Goal: Transaction & Acquisition: Purchase product/service

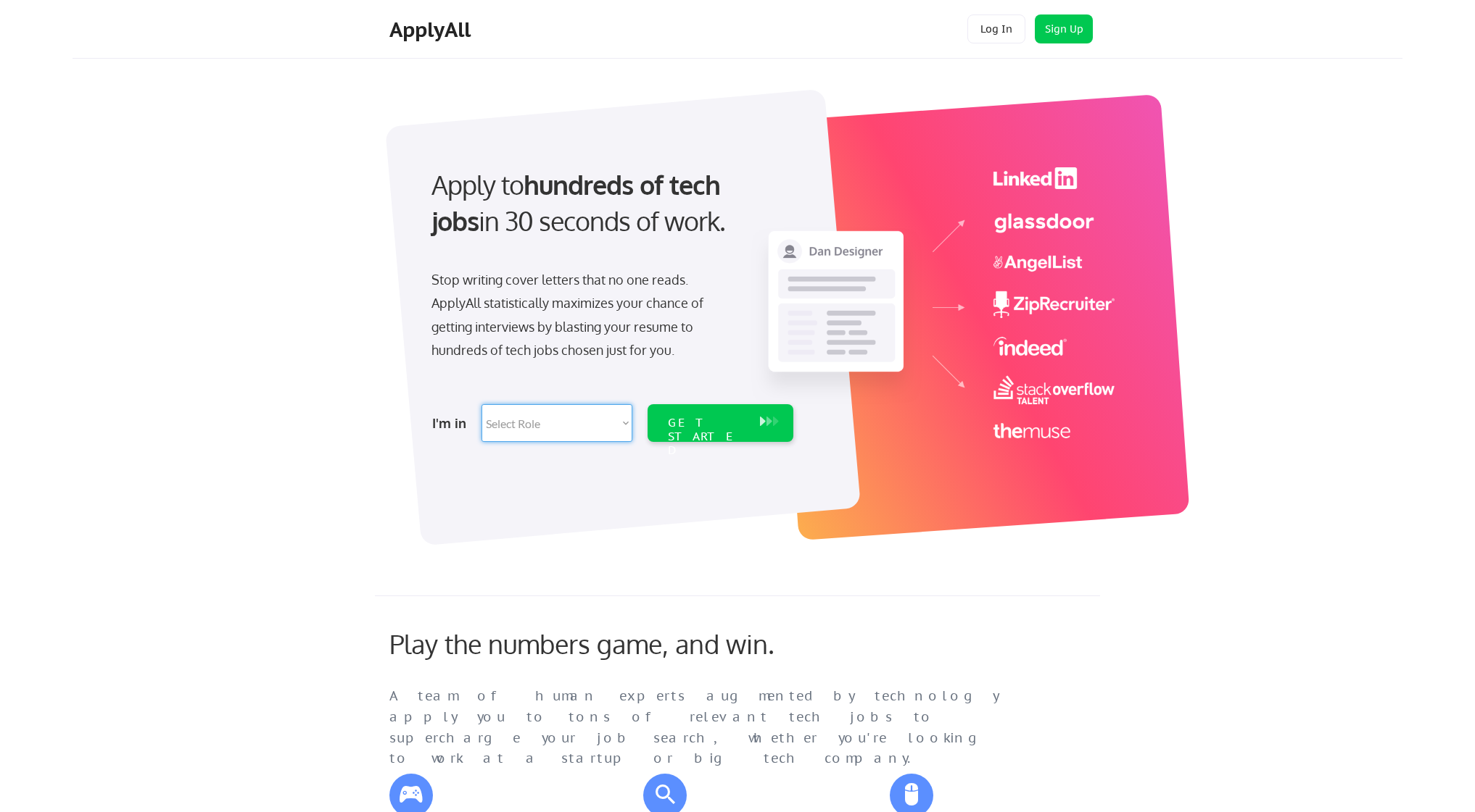
select select ""design""
click at [723, 435] on div "GET STARTED" at bounding box center [707, 423] width 92 height 38
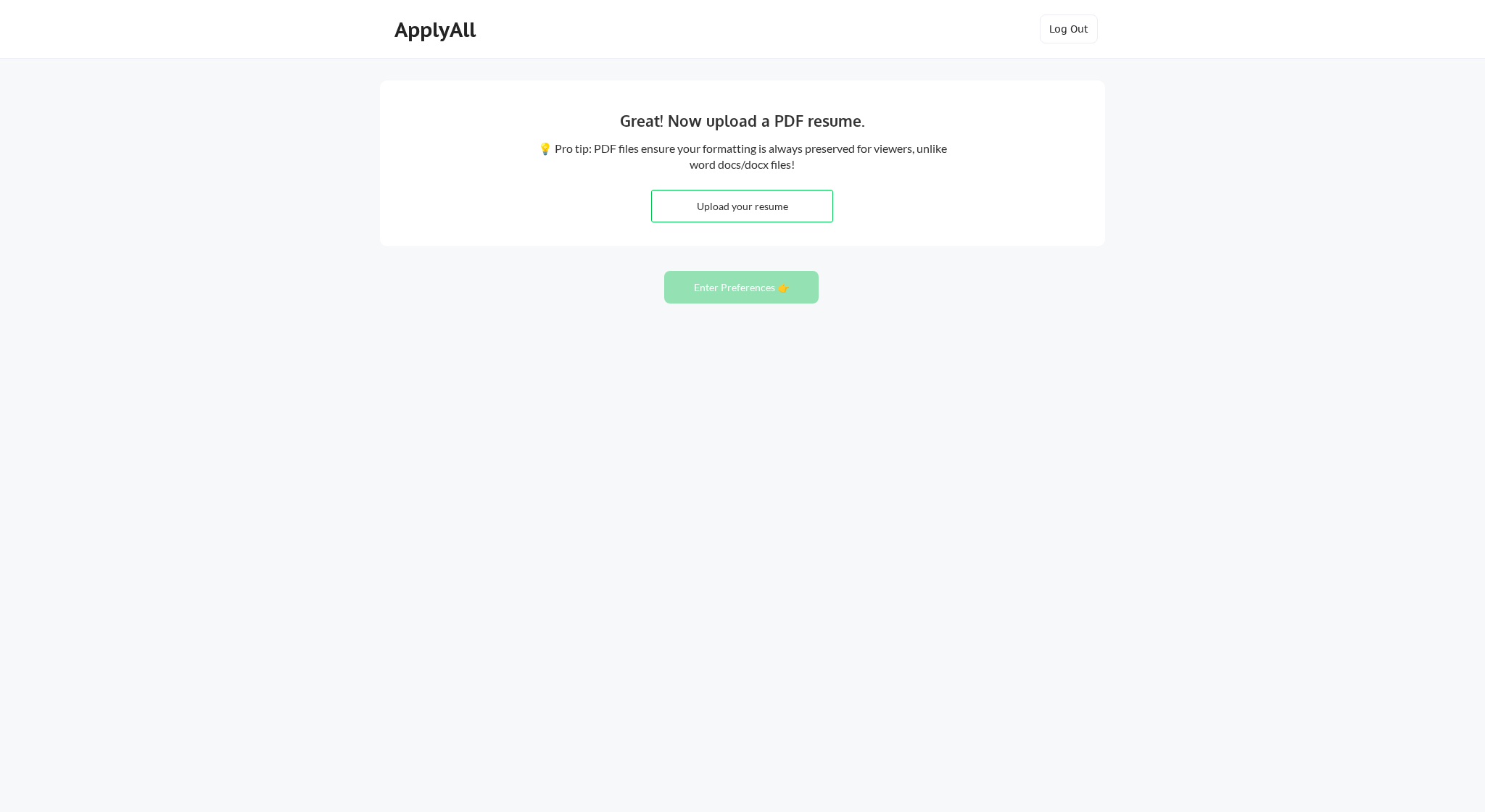
click at [772, 292] on button "Enter Preferences 👉" at bounding box center [741, 287] width 154 height 32
click at [781, 281] on button "Enter Preferences 👉" at bounding box center [741, 287] width 154 height 32
click at [735, 212] on input "file" at bounding box center [742, 206] width 181 height 32
type input "C:\fakepath\Anuj Gadre Resume 2025 Product UX Designer.pdf"
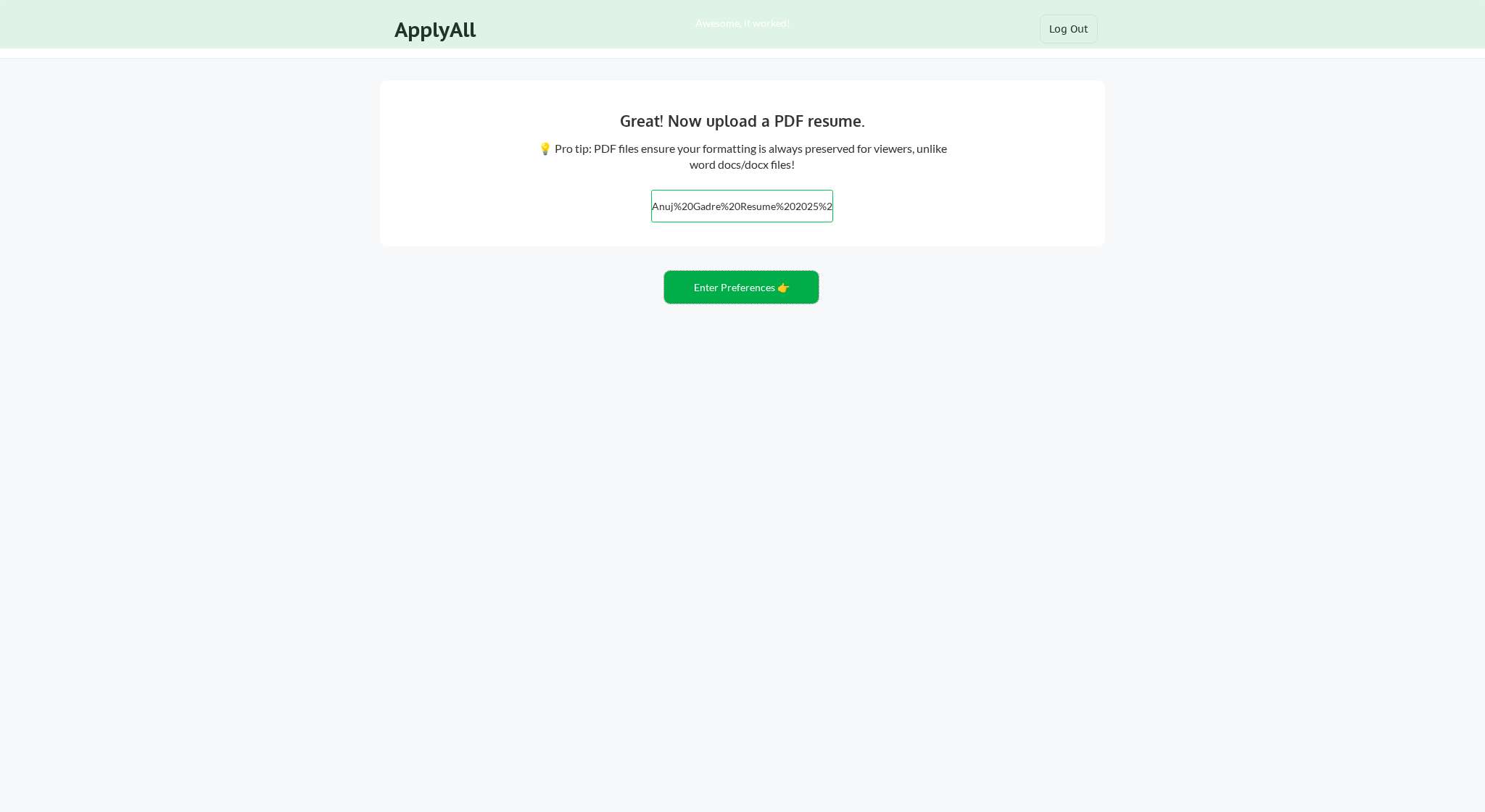
click at [731, 293] on button "Enter Preferences 👉" at bounding box center [741, 287] width 154 height 32
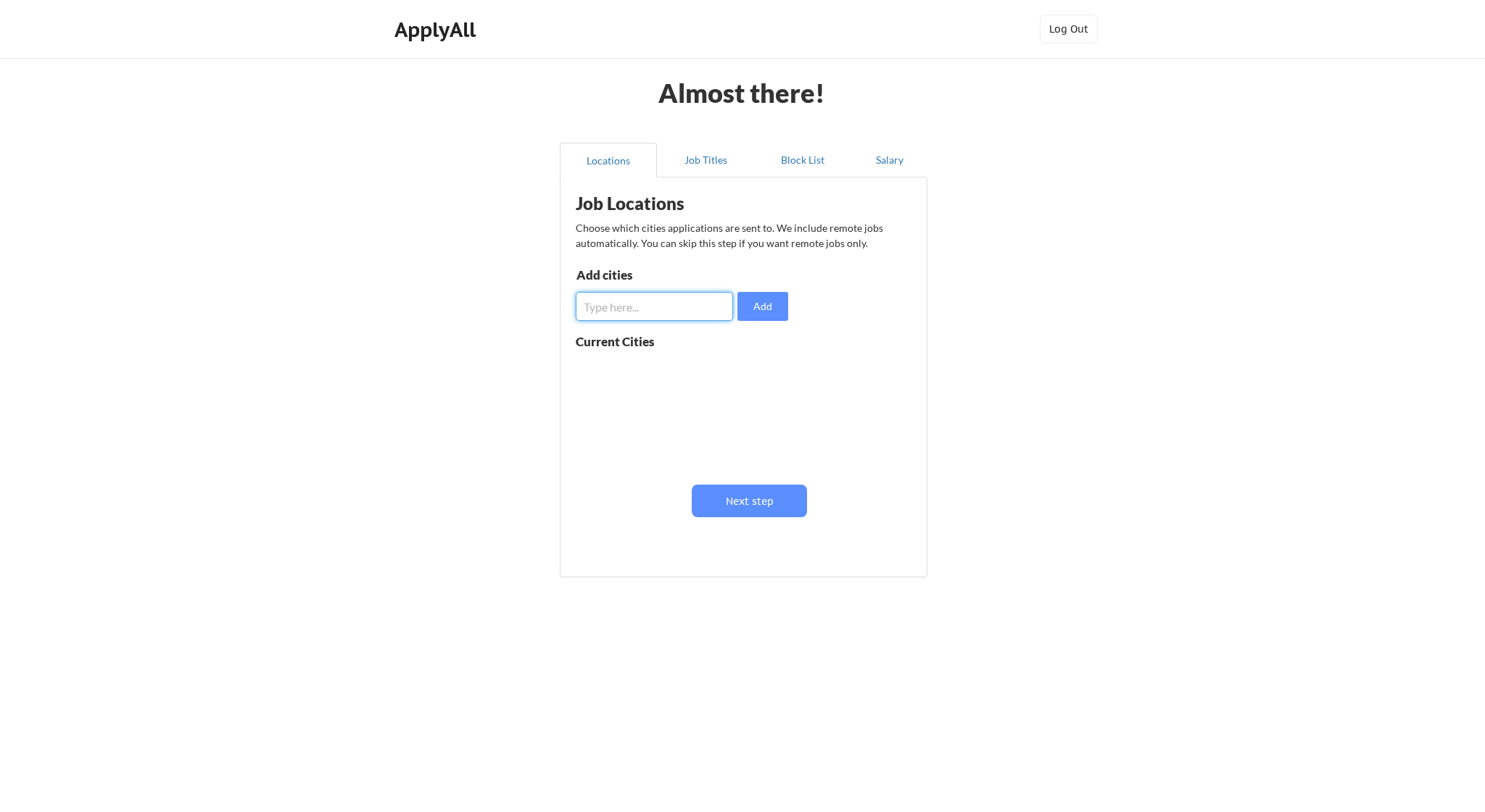
click at [650, 300] on input "input" at bounding box center [654, 307] width 157 height 29
click at [643, 300] on input "input" at bounding box center [654, 307] width 157 height 29
type input "[GEOGRAPHIC_DATA]"
click at [783, 300] on button "Add" at bounding box center [763, 307] width 51 height 29
click at [644, 314] on input "input" at bounding box center [654, 307] width 157 height 29
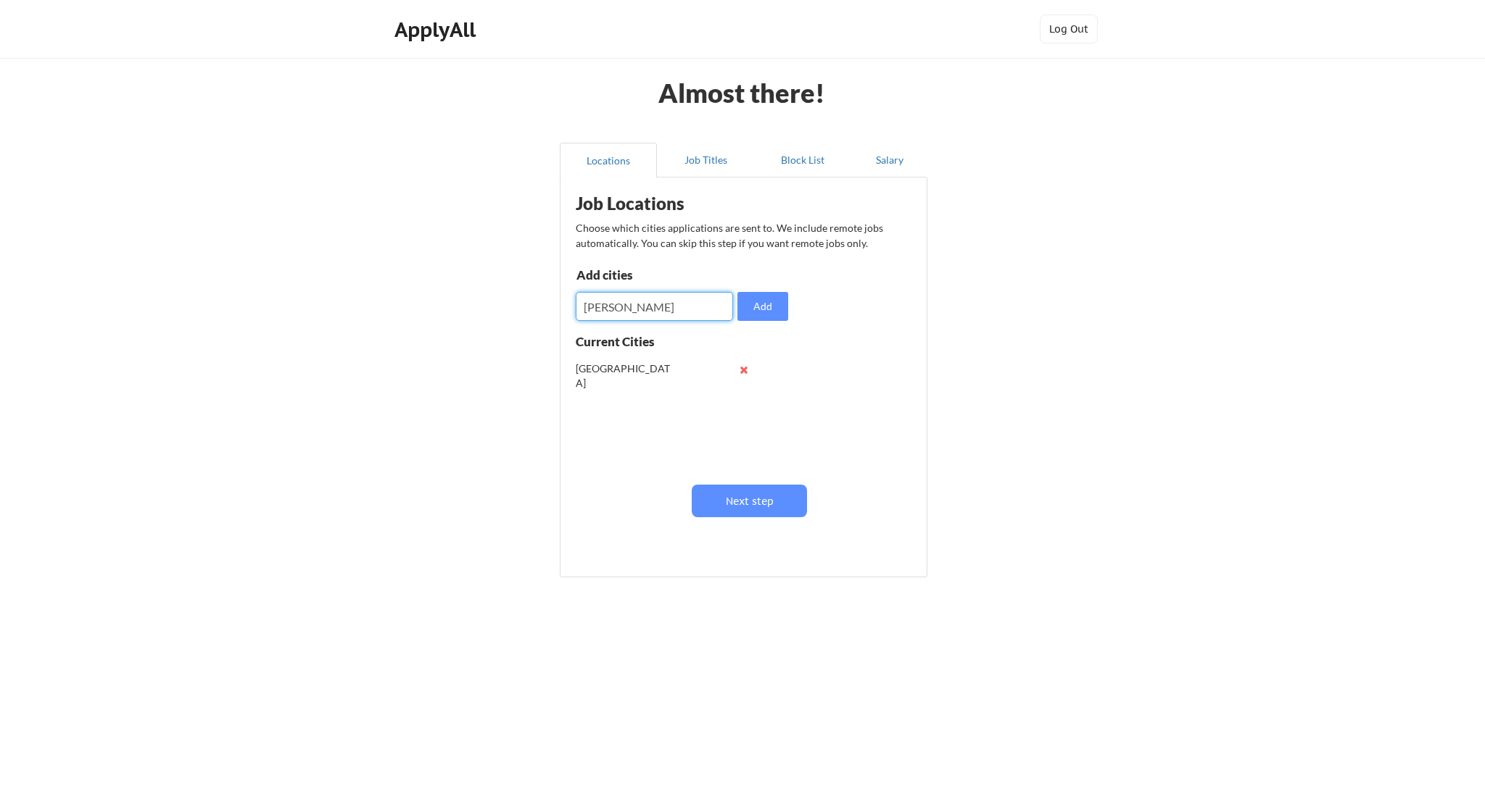
type input "[PERSON_NAME]"
click at [791, 308] on div "Add cities Add" at bounding box center [684, 295] width 217 height 52
click at [777, 311] on button "Add" at bounding box center [763, 307] width 51 height 29
click at [608, 308] on input "input" at bounding box center [654, 307] width 157 height 29
type input "bellevue"
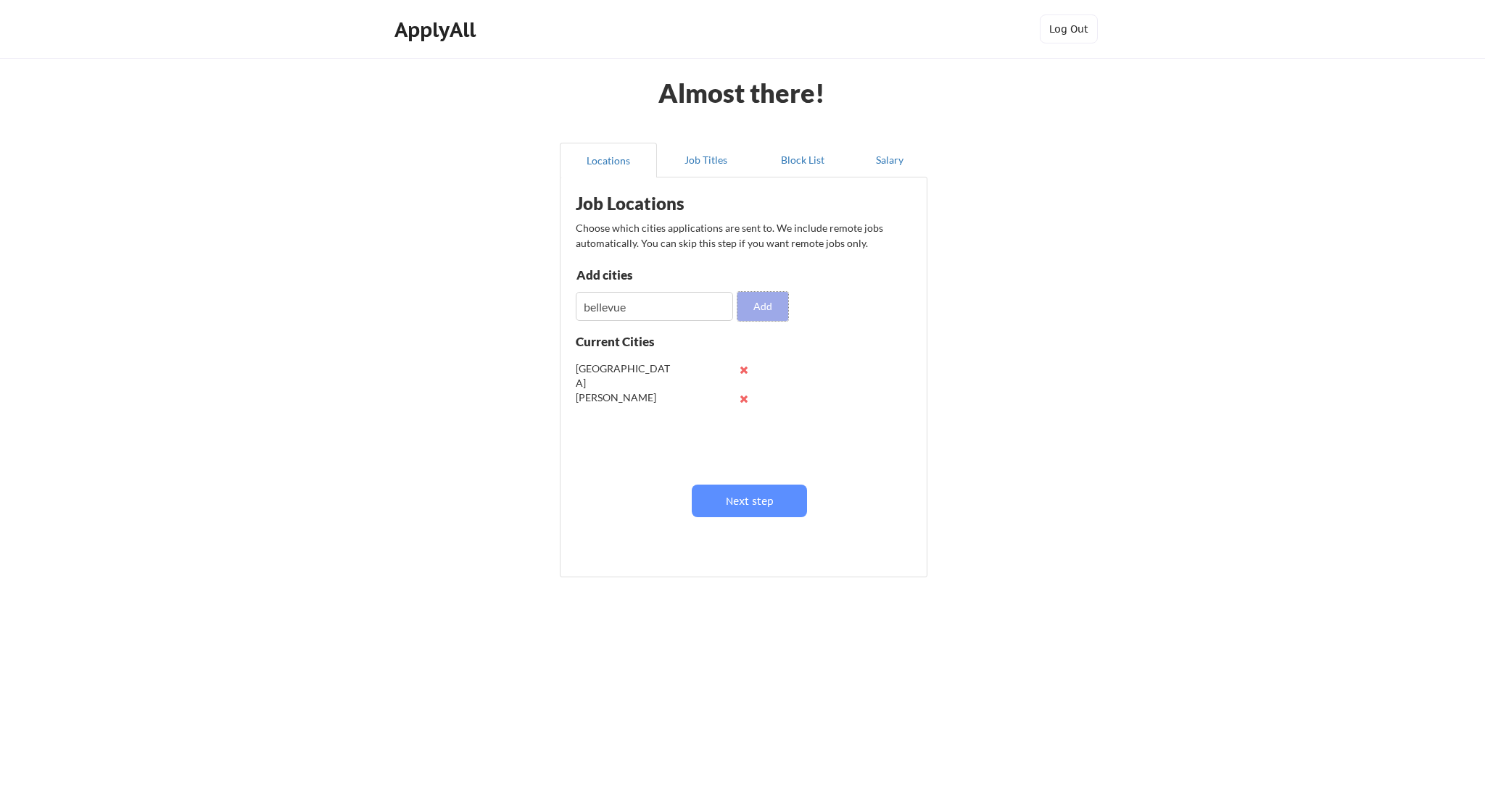
click at [761, 300] on button "Add" at bounding box center [763, 307] width 51 height 29
click at [662, 312] on input "input" at bounding box center [654, 307] width 157 height 29
type input "kirkland"
click at [756, 296] on button "Add" at bounding box center [763, 307] width 51 height 29
click at [732, 512] on button "Next step" at bounding box center [749, 501] width 116 height 32
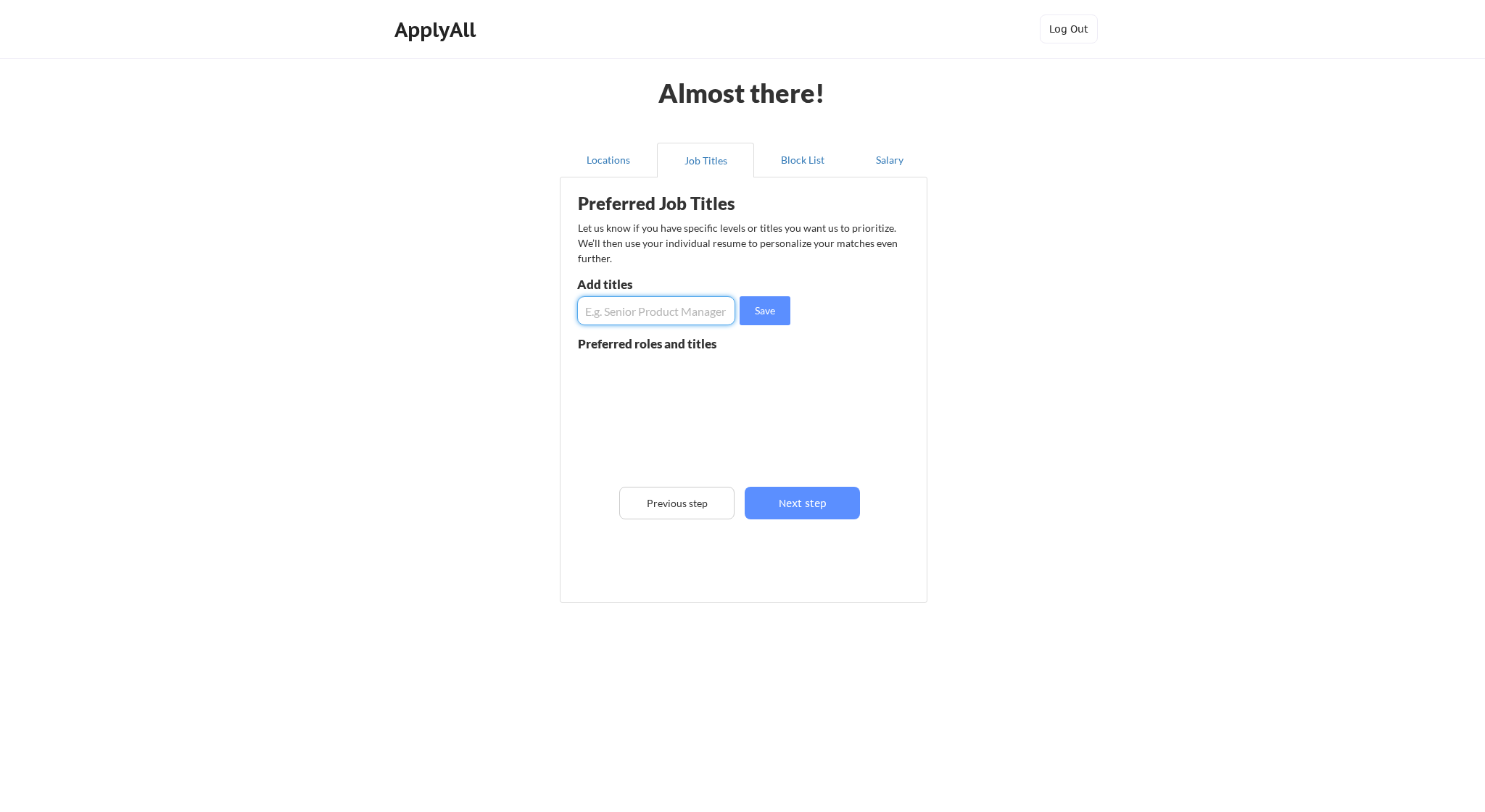
click at [649, 322] on input "input" at bounding box center [655, 311] width 158 height 29
type input "Staff Product Designer"
click at [766, 311] on button "Save" at bounding box center [765, 311] width 51 height 29
click at [728, 313] on input "input" at bounding box center [655, 311] width 158 height 29
click at [635, 311] on input "input" at bounding box center [655, 311] width 158 height 29
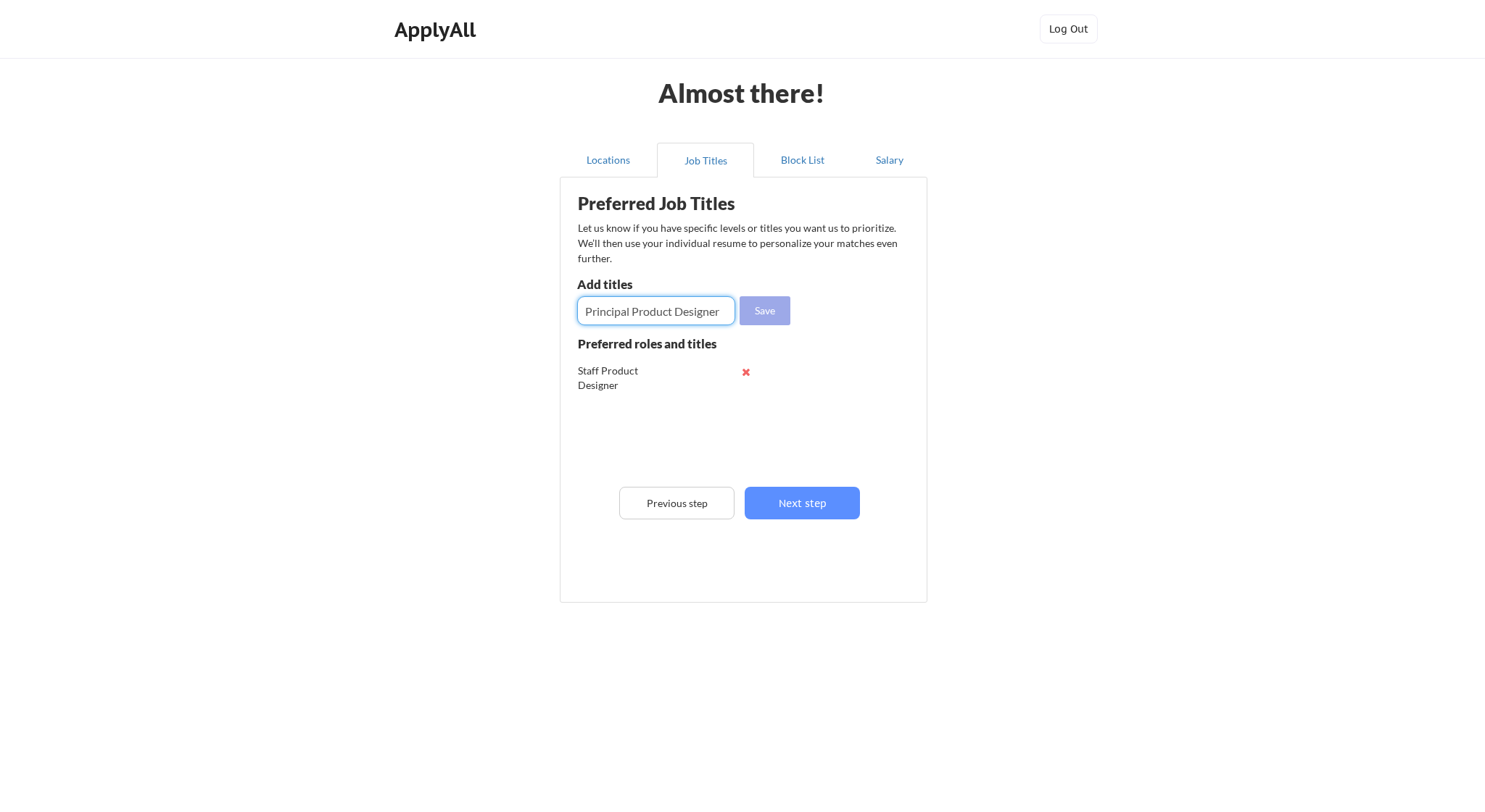
type input "Principal Product Designer"
click at [775, 309] on button "Save" at bounding box center [765, 311] width 51 height 29
click at [600, 310] on input "input" at bounding box center [655, 311] width 158 height 29
type input "A"
type input "Senior Product Designer"
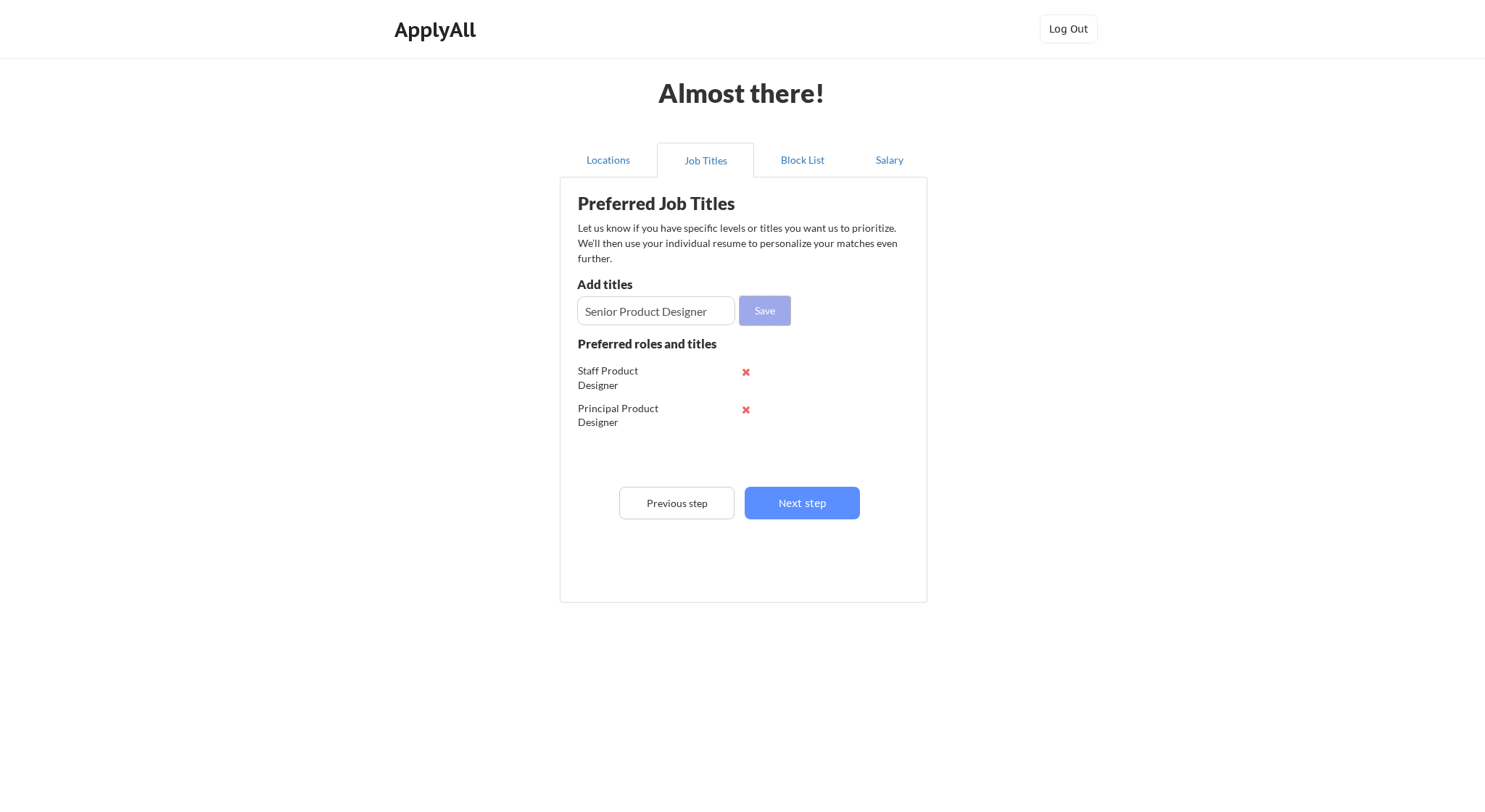
click at [774, 303] on button "Save" at bounding box center [765, 311] width 51 height 29
click at [827, 513] on button "Next step" at bounding box center [803, 503] width 116 height 32
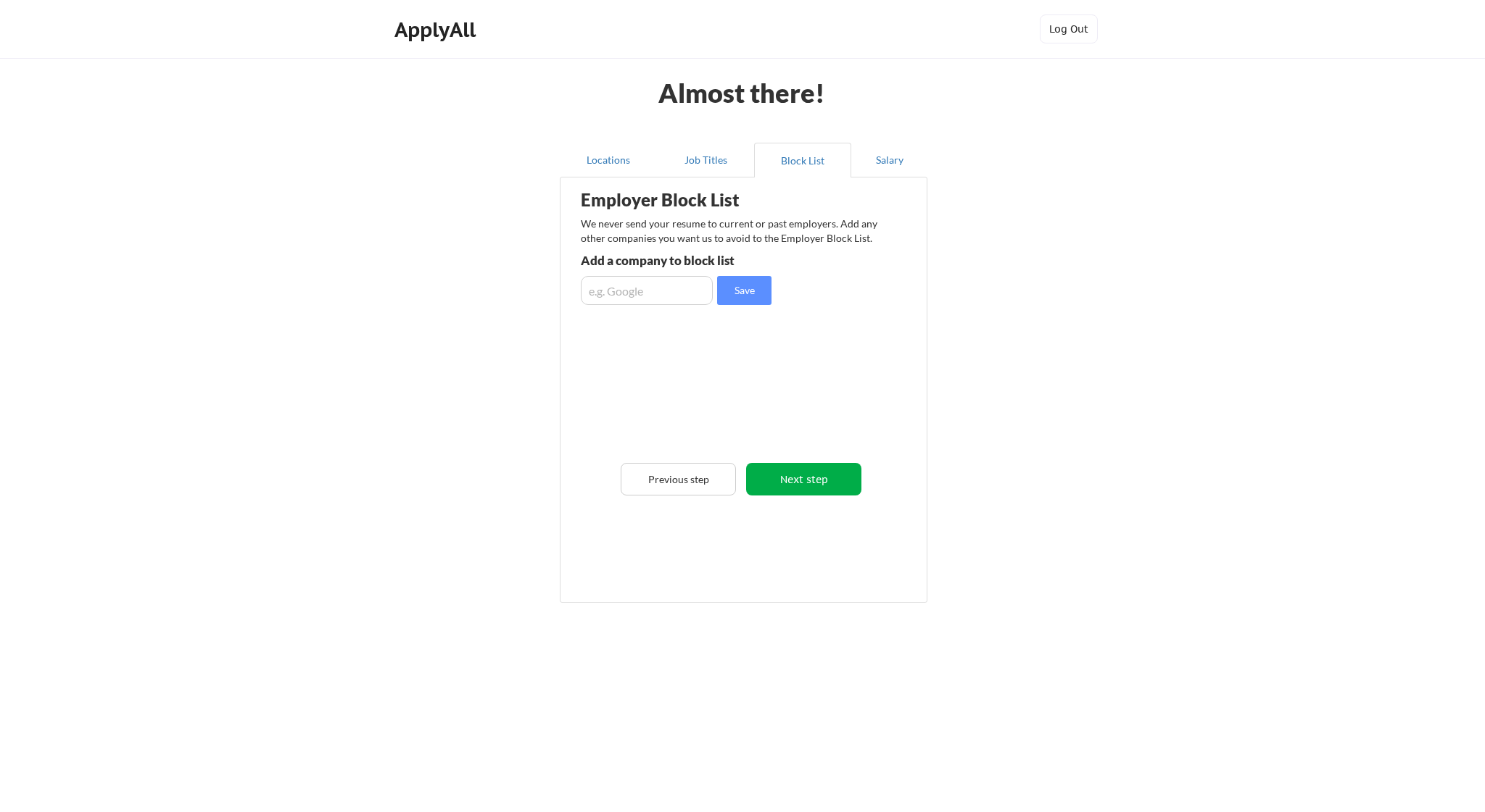
click at [800, 484] on button "Next step" at bounding box center [804, 479] width 116 height 32
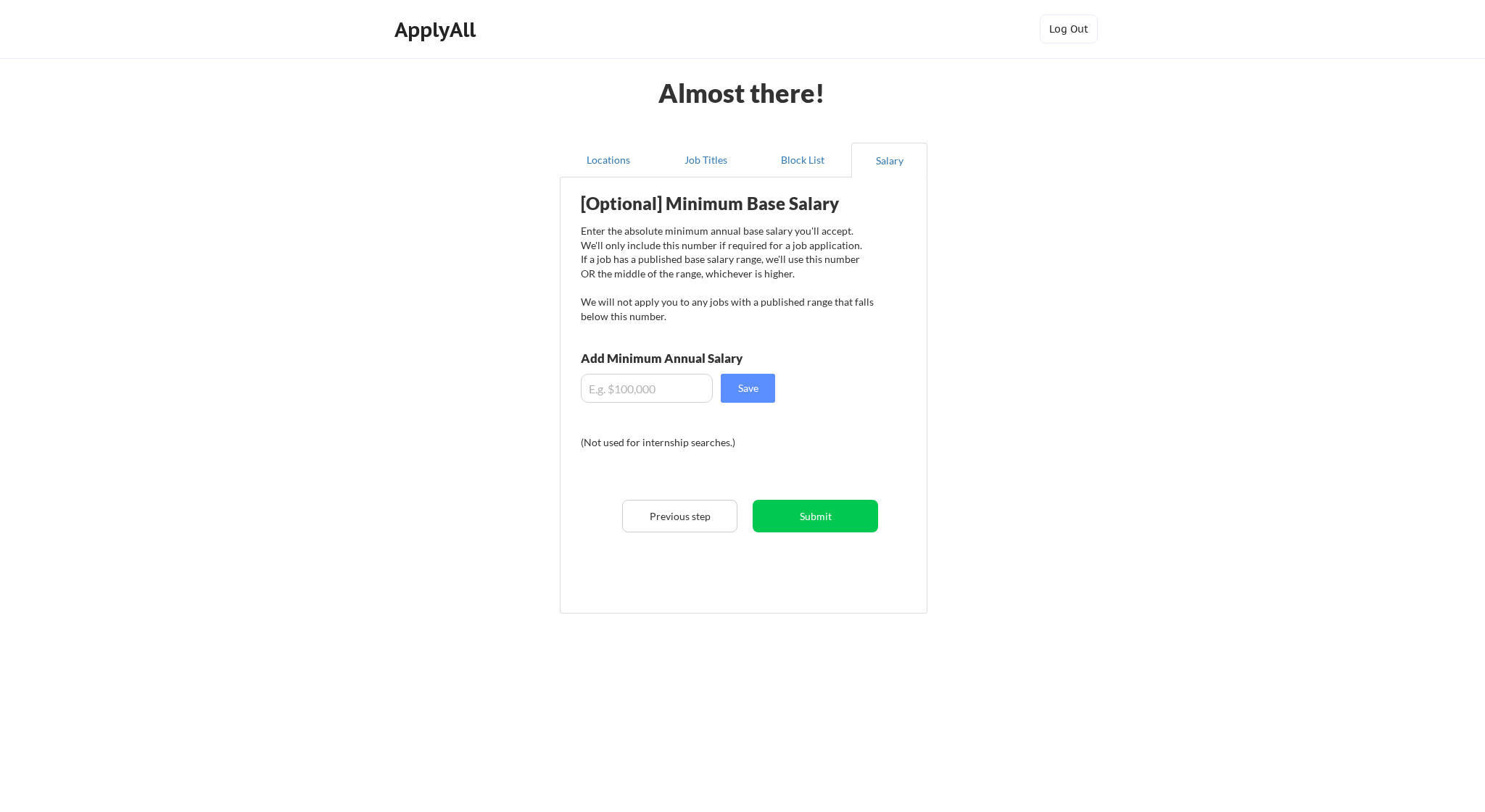
click at [645, 377] on input "input" at bounding box center [646, 388] width 132 height 29
type input "$200,000"
click at [738, 383] on button "Save" at bounding box center [747, 388] width 54 height 29
click at [840, 511] on button "Submit" at bounding box center [815, 516] width 125 height 32
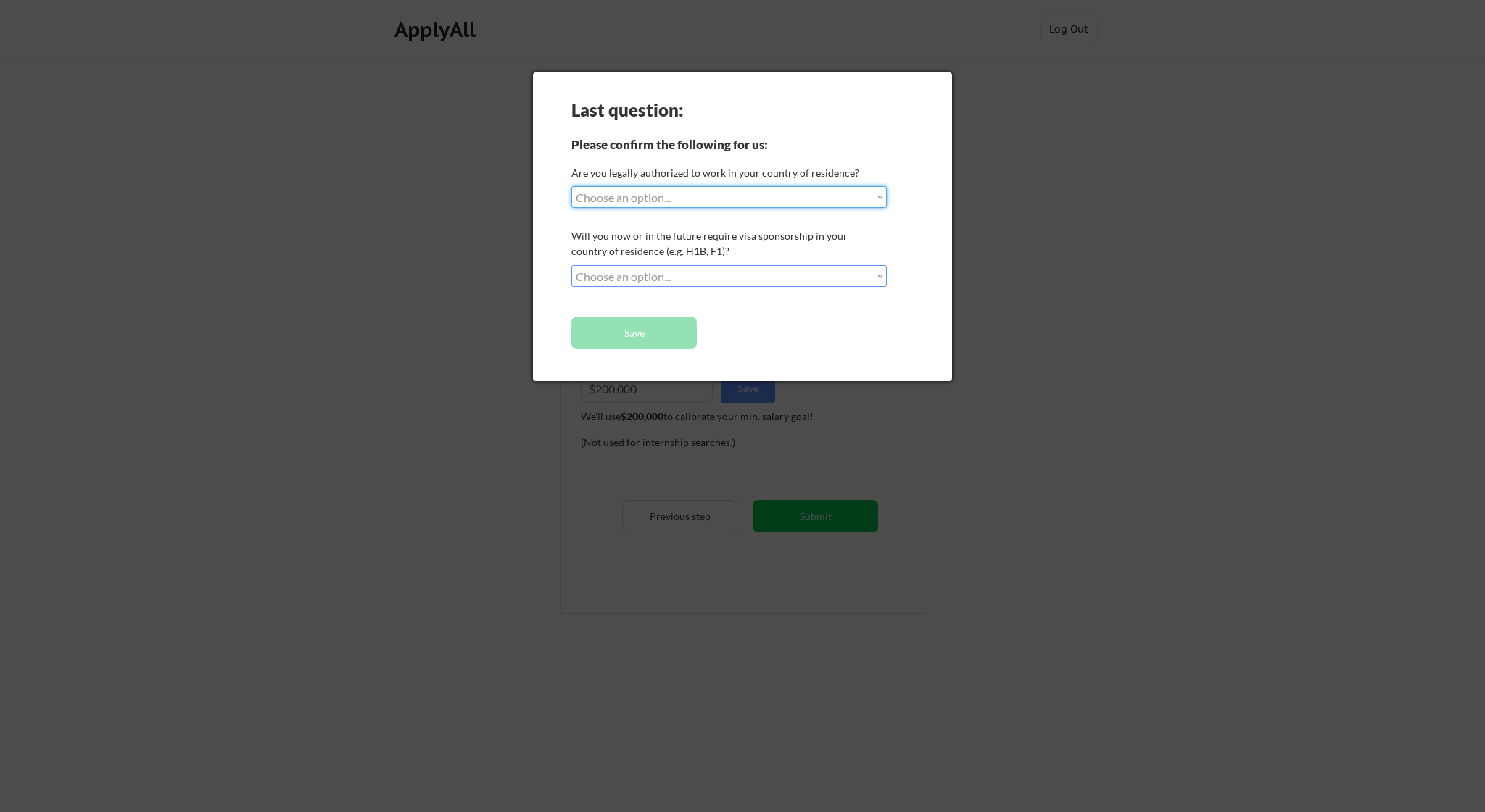
select select ""yes__i_am_a_us_green_card_holder""
select select ""no__i_will_not_need_sponsorship""
click at [664, 335] on button "Save" at bounding box center [634, 333] width 125 height 32
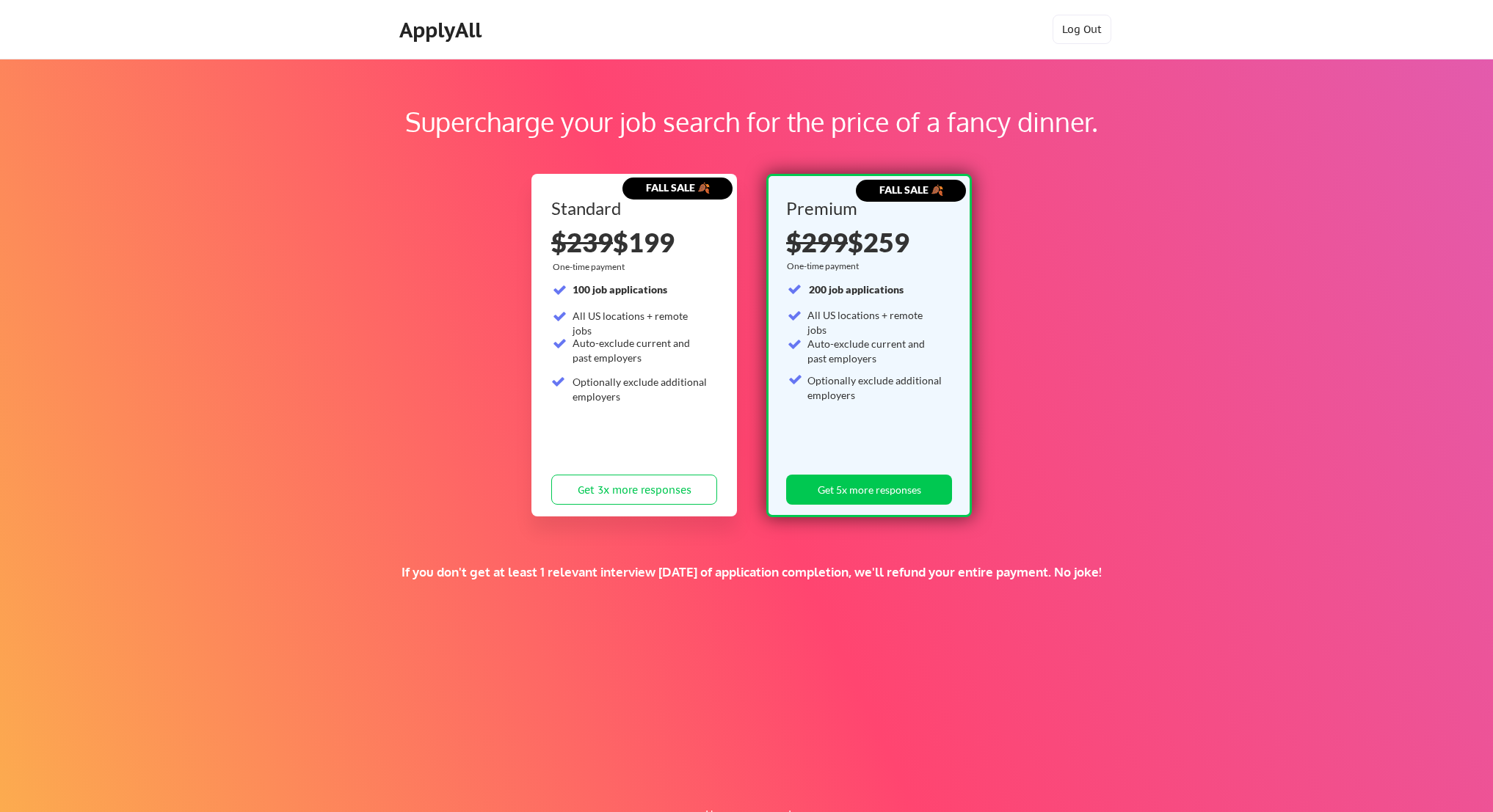
click at [647, 436] on div "Standard $239 $199 One-time payment 100 job applications All US locations + rem…" at bounding box center [634, 354] width 166 height 311
click at [582, 142] on div "Supercharge your job search for the price of a fancy dinner." at bounding box center [752, 129] width 1345 height 54
click at [413, 33] on div "ApplyAll" at bounding box center [442, 29] width 87 height 25
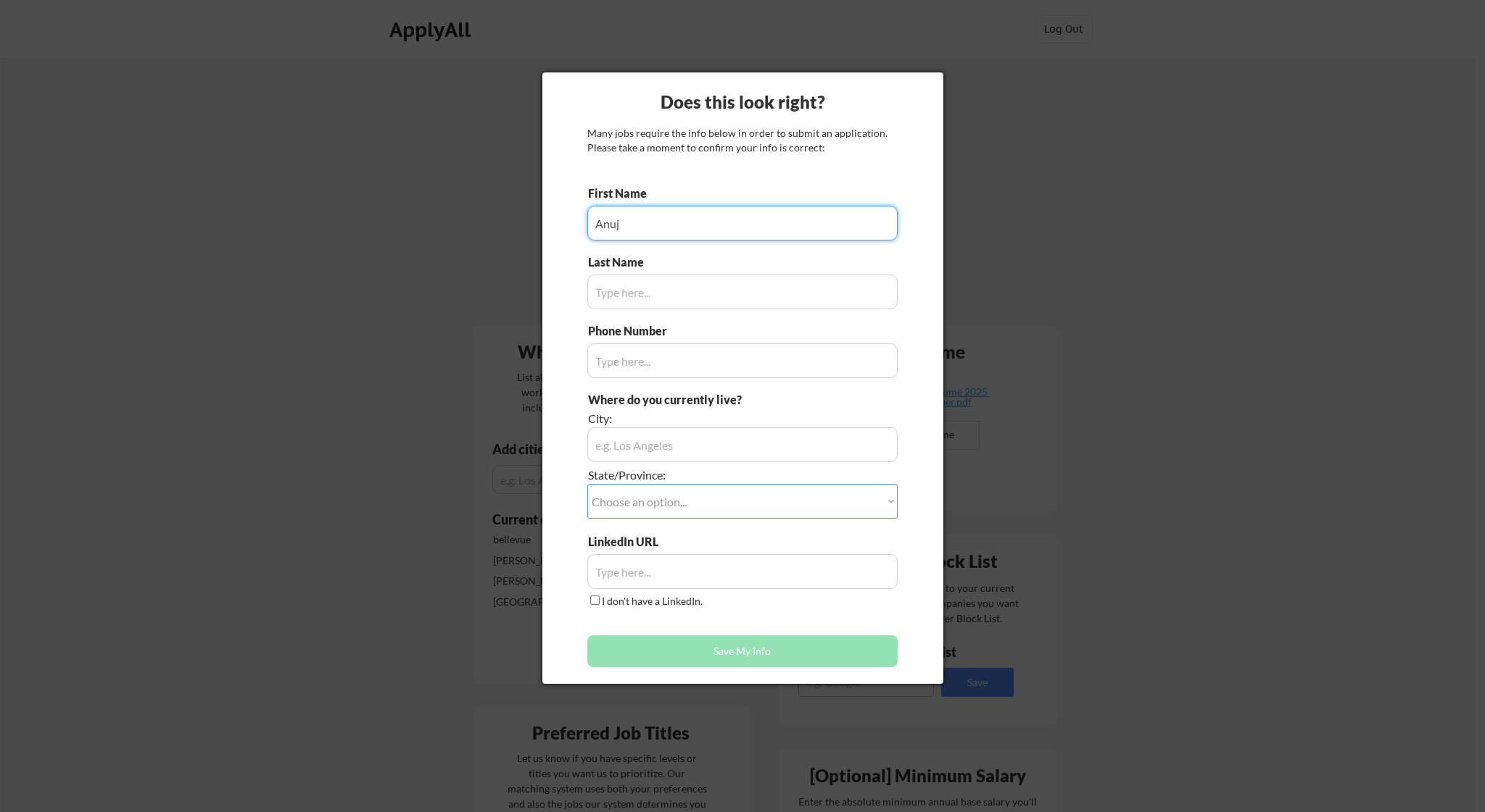
type input "Anuj"
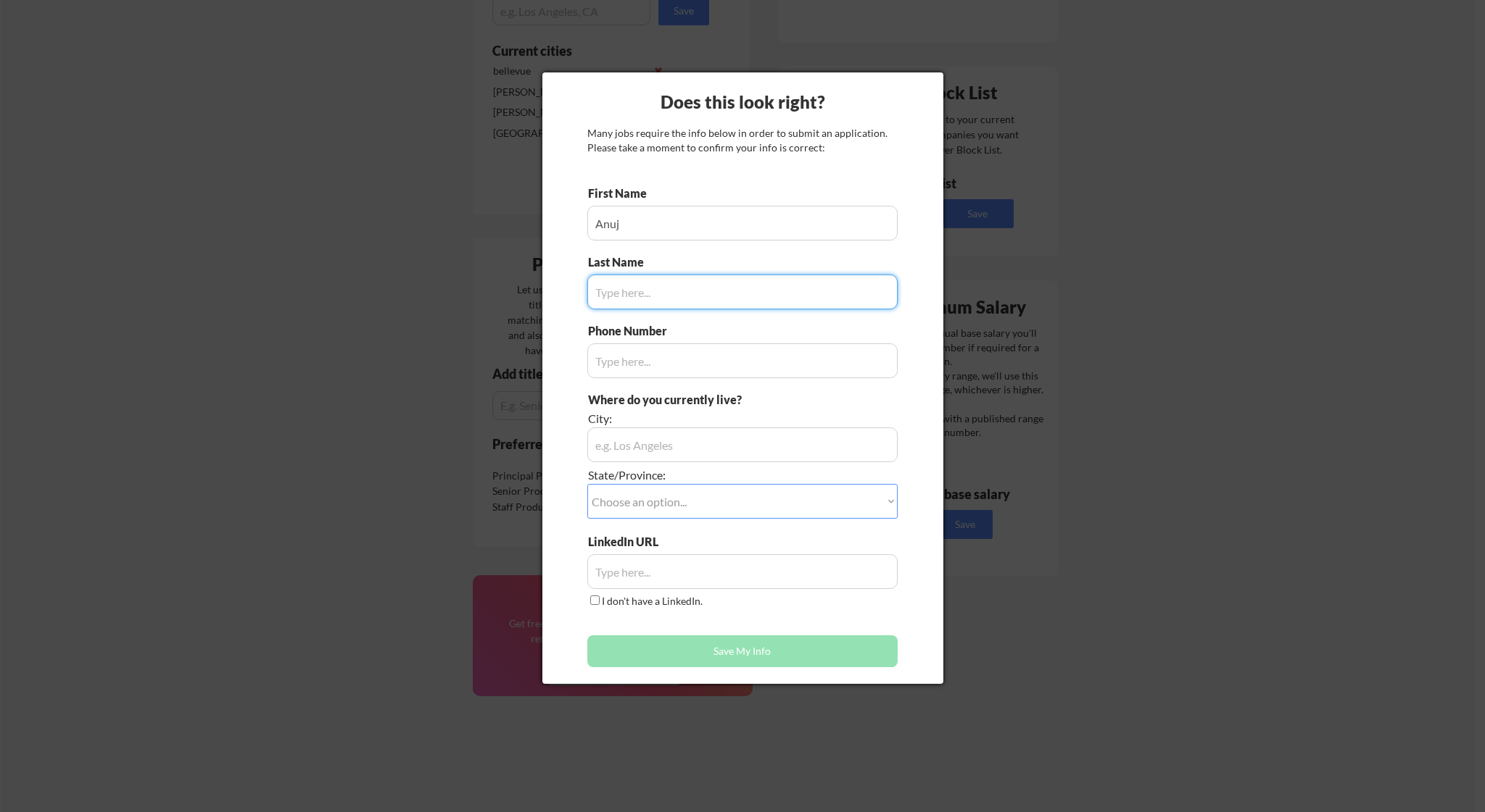
click at [655, 284] on input "input" at bounding box center [743, 291] width 311 height 35
type input "Gadre"
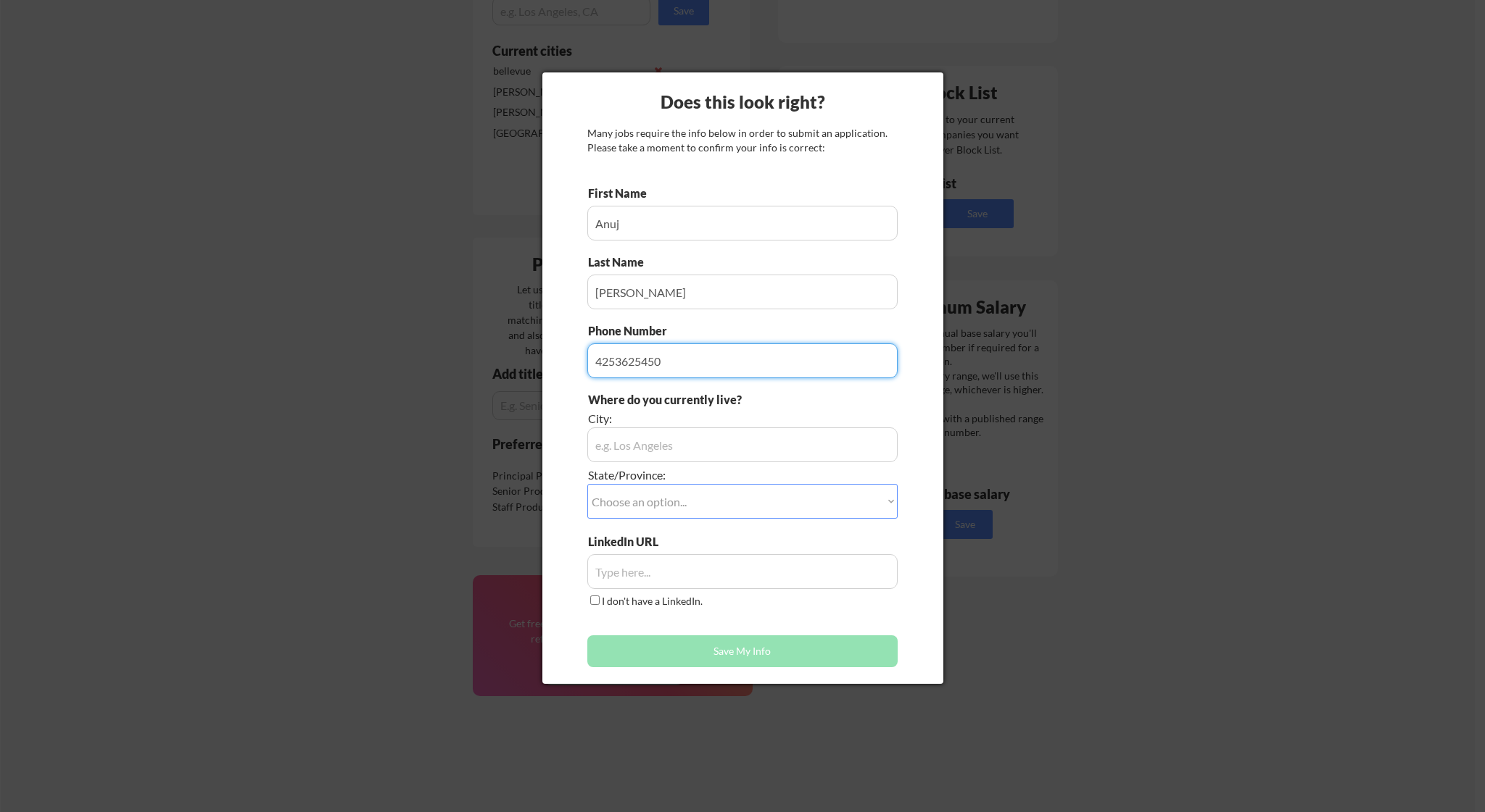
type input "4253625450"
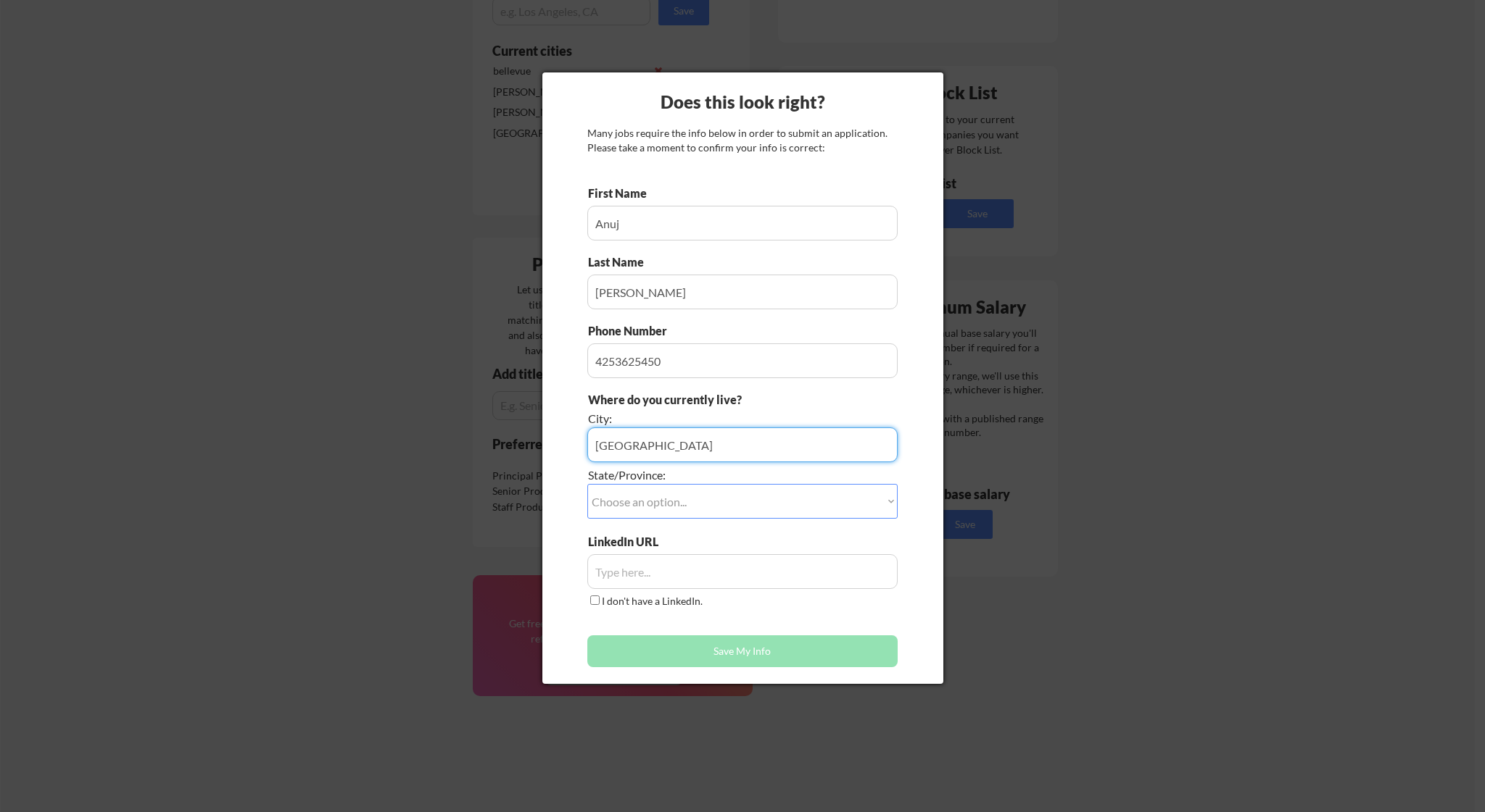
type input "Seattle"
select select ""Washington""
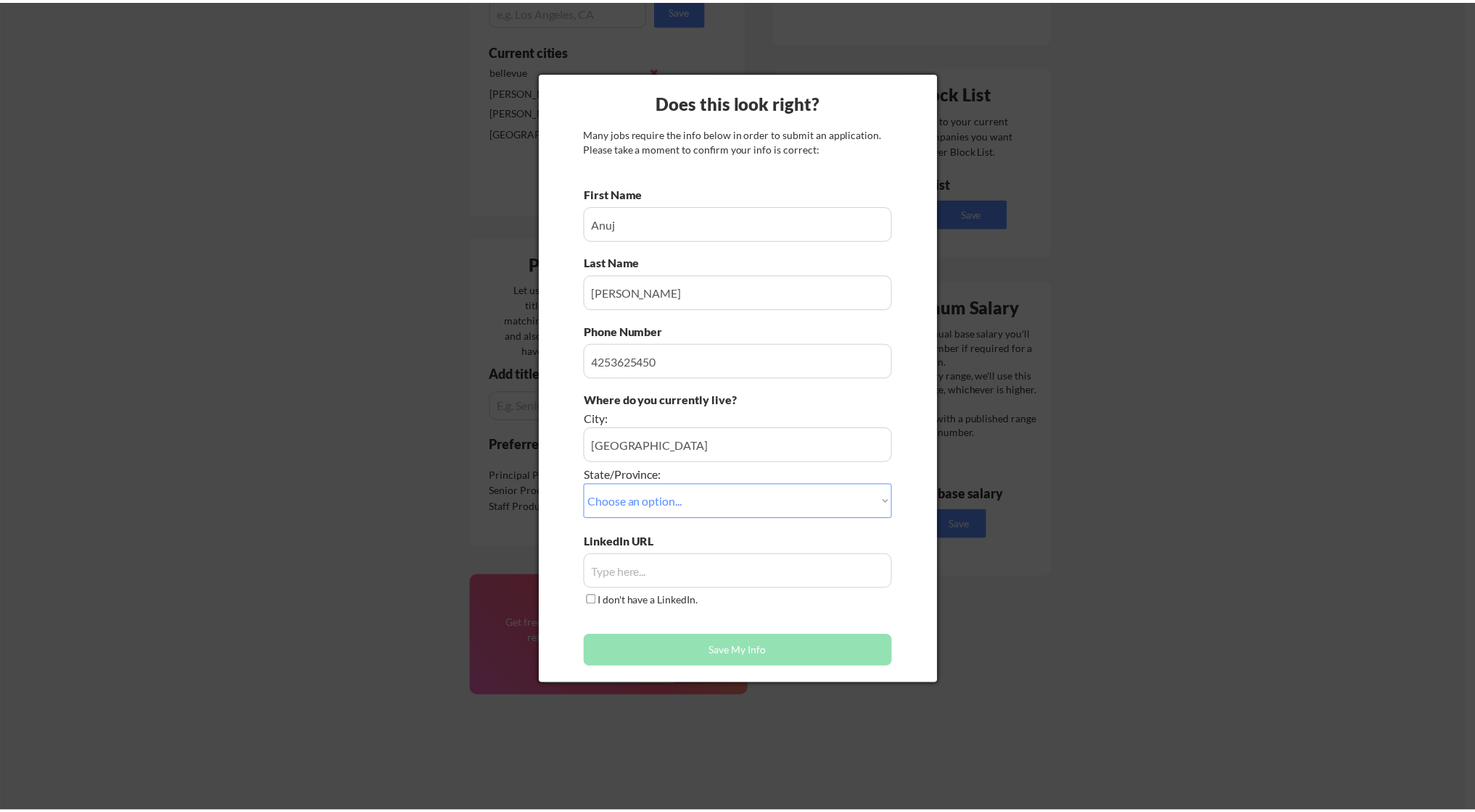
scroll to position [0, 0]
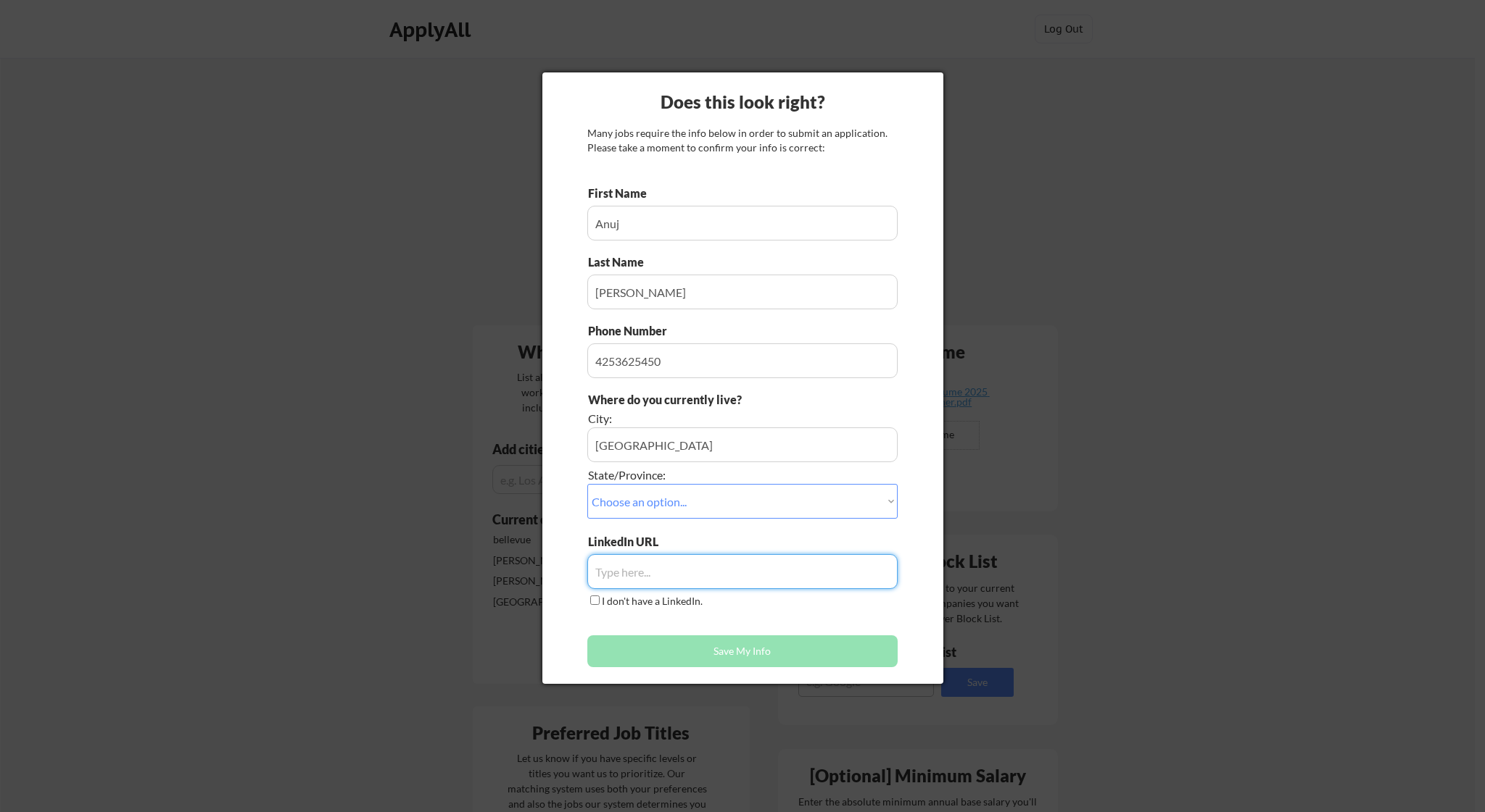
click at [675, 580] on input "input" at bounding box center [743, 571] width 311 height 35
paste input "https://www.linkedin.com/in/anuj-gadre/?lipi=urn%3Ali%3Apage%3Ad_flagship3_feed…"
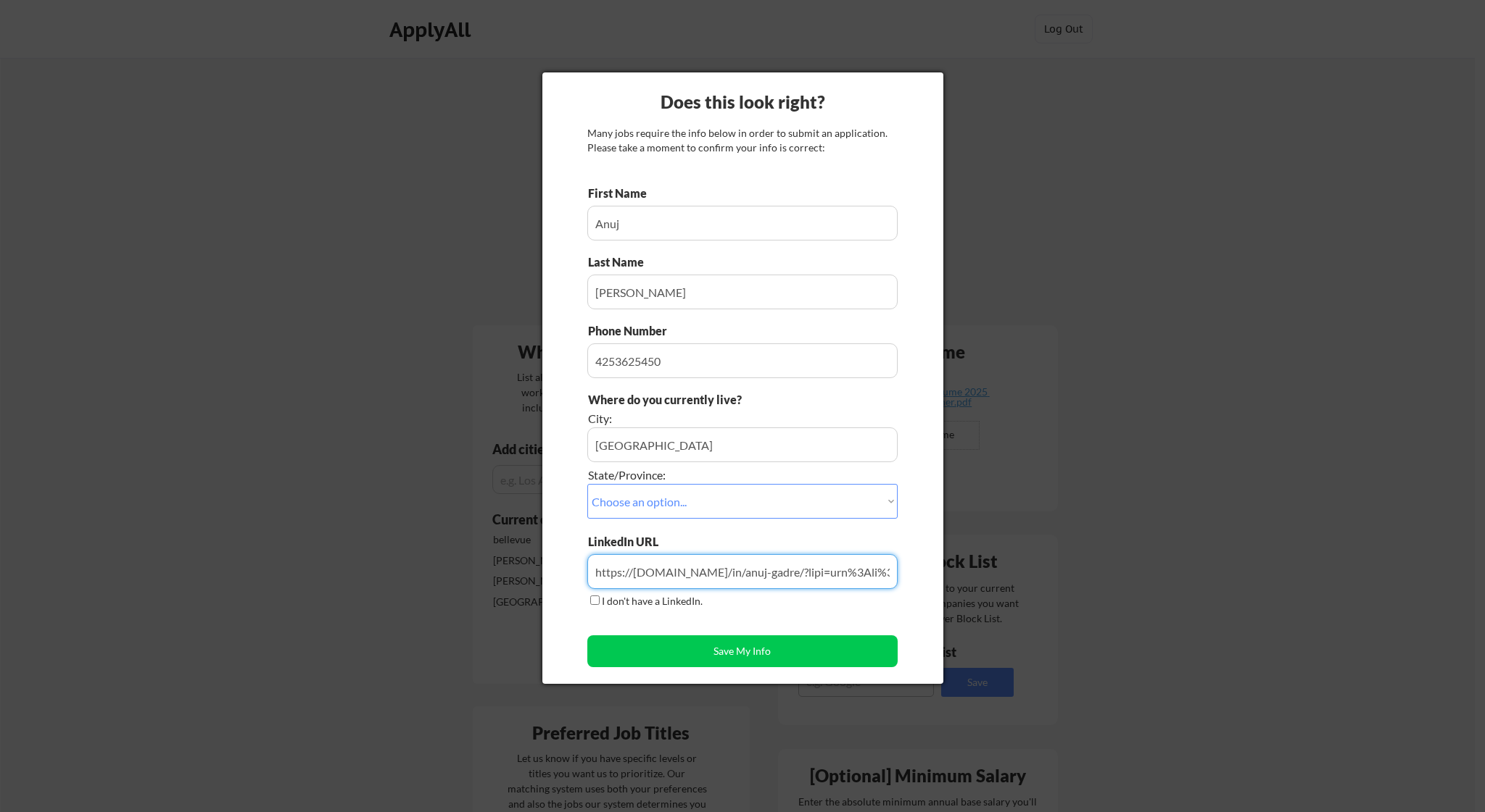
drag, startPoint x: 624, startPoint y: 577, endPoint x: 1429, endPoint y: 567, distance: 805.1
click at [1429, 567] on body "Your Dashboard Jobs await! Hit the green button below to sign up for a plan and…" at bounding box center [742, 406] width 1485 height 812
drag, startPoint x: 775, startPoint y: 568, endPoint x: 949, endPoint y: 580, distance: 174.4
click at [949, 580] on body "Your Dashboard Jobs await! Hit the green button below to sign up for a plan and…" at bounding box center [742, 406] width 1485 height 812
type input "https://www.linkedin.com/in/anuj-gadre/"
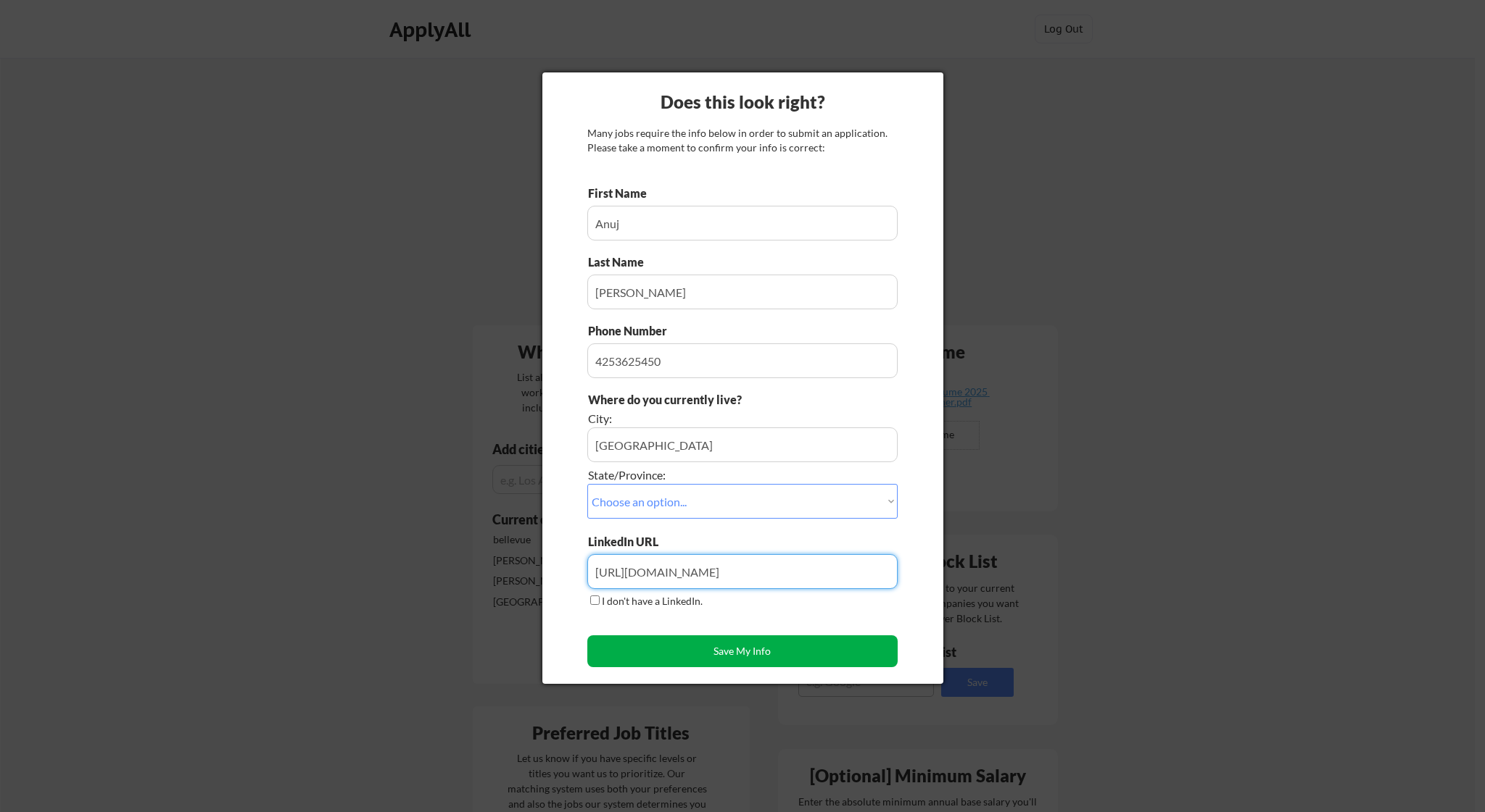
click at [834, 650] on button "Save My Info" at bounding box center [743, 651] width 311 height 32
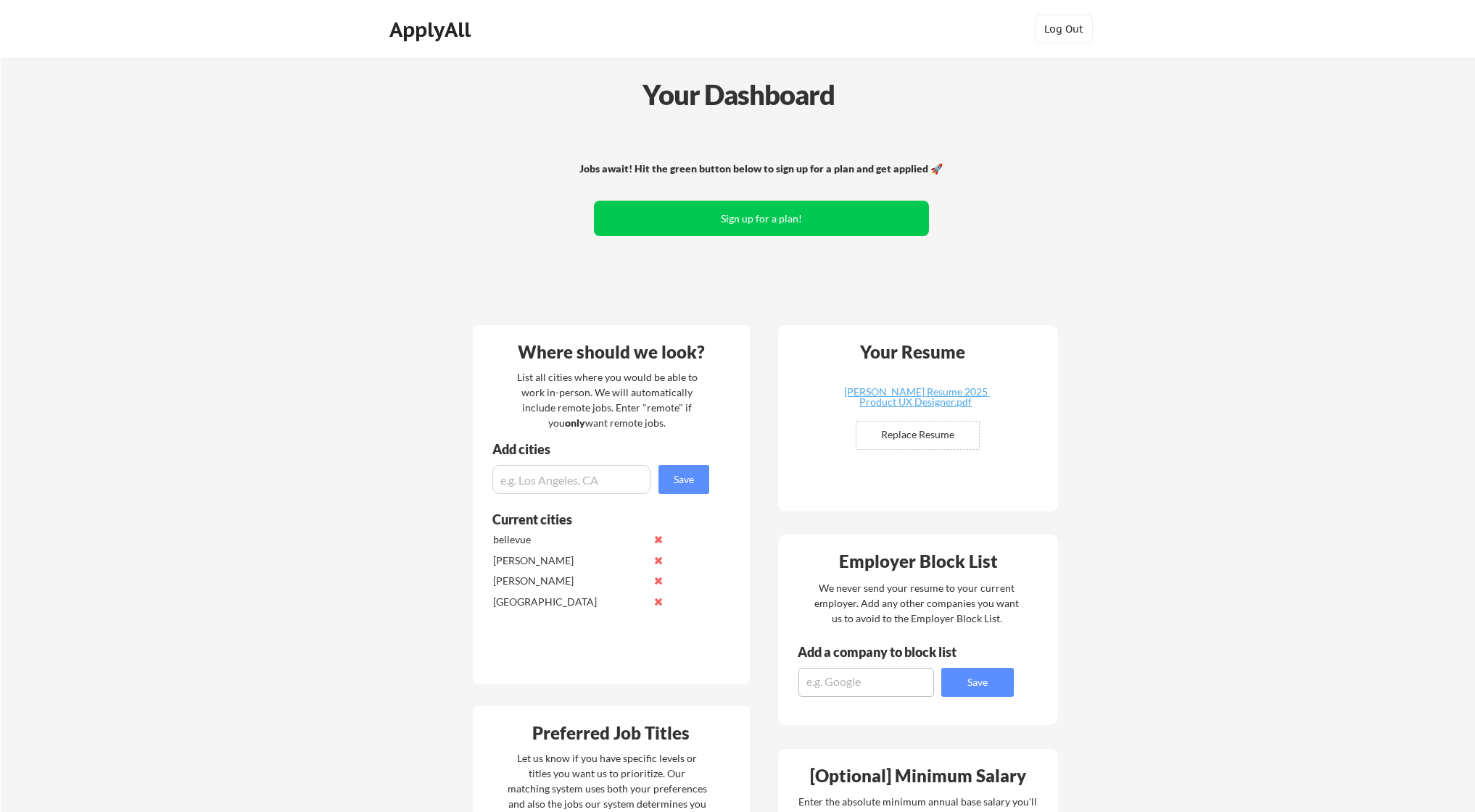
click at [705, 102] on div "Your Dashboard" at bounding box center [738, 95] width 1473 height 42
click at [404, 22] on div "ApplyAll" at bounding box center [431, 29] width 86 height 24
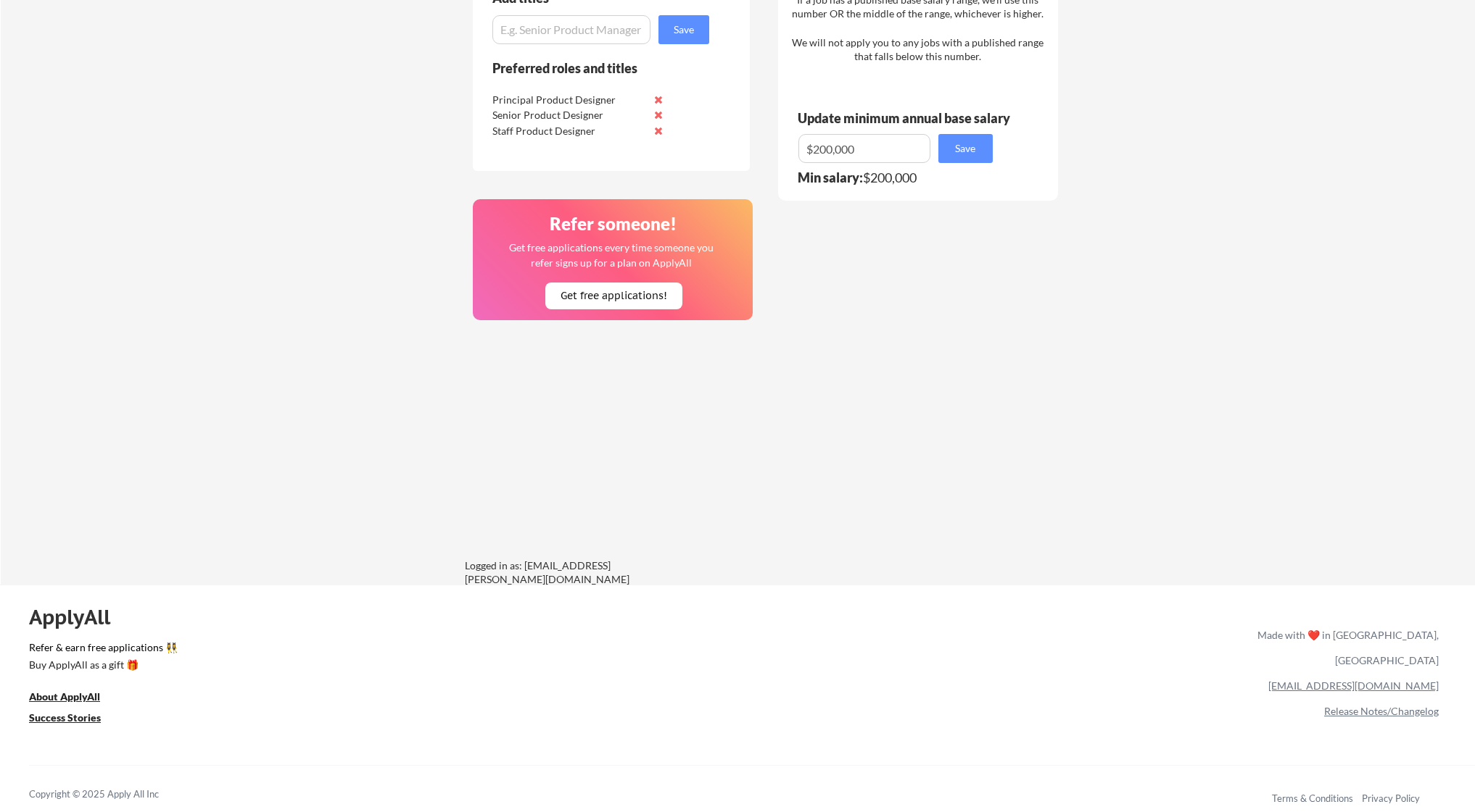
scroll to position [849, 0]
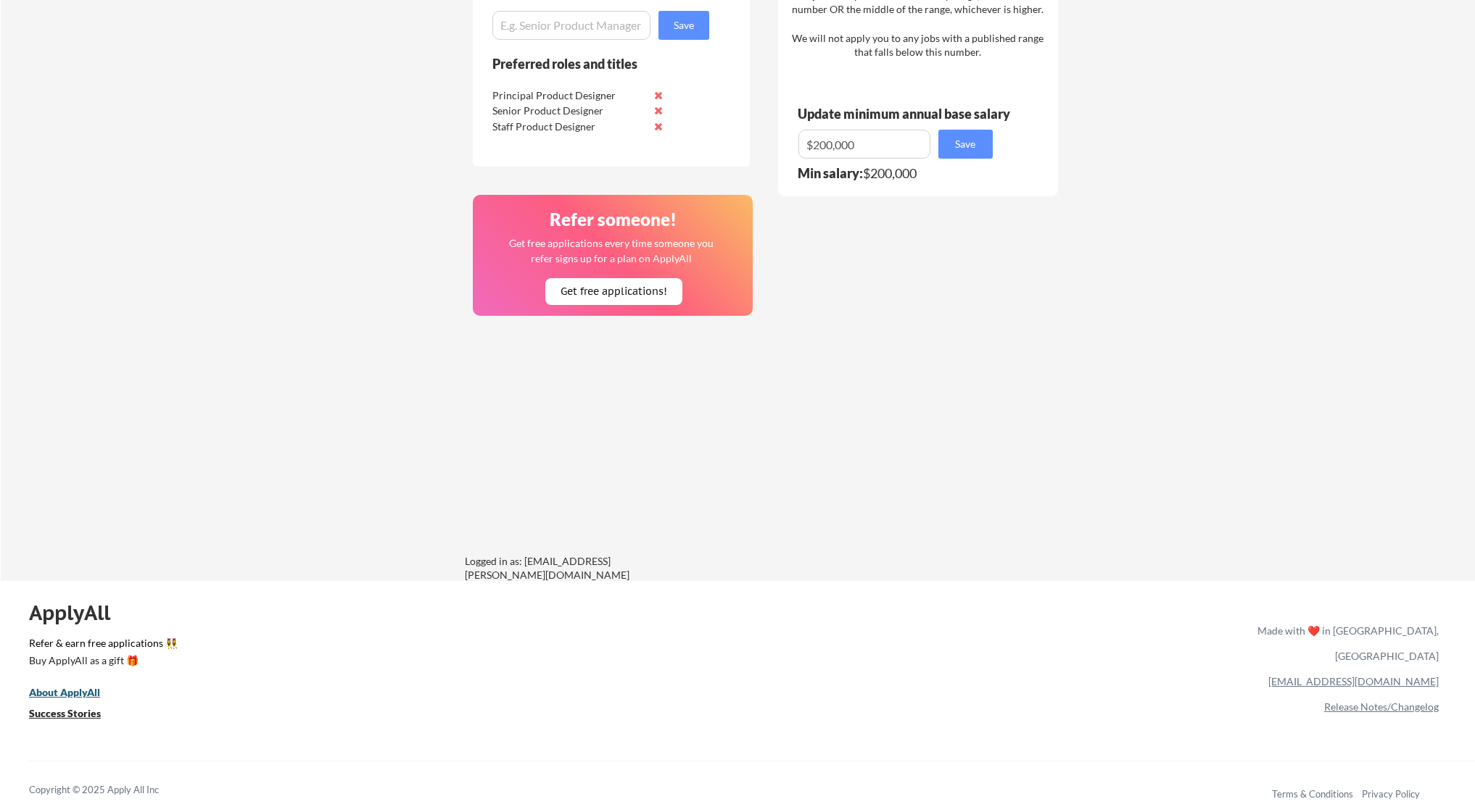
click at [60, 687] on u "About ApplyAll" at bounding box center [64, 693] width 71 height 13
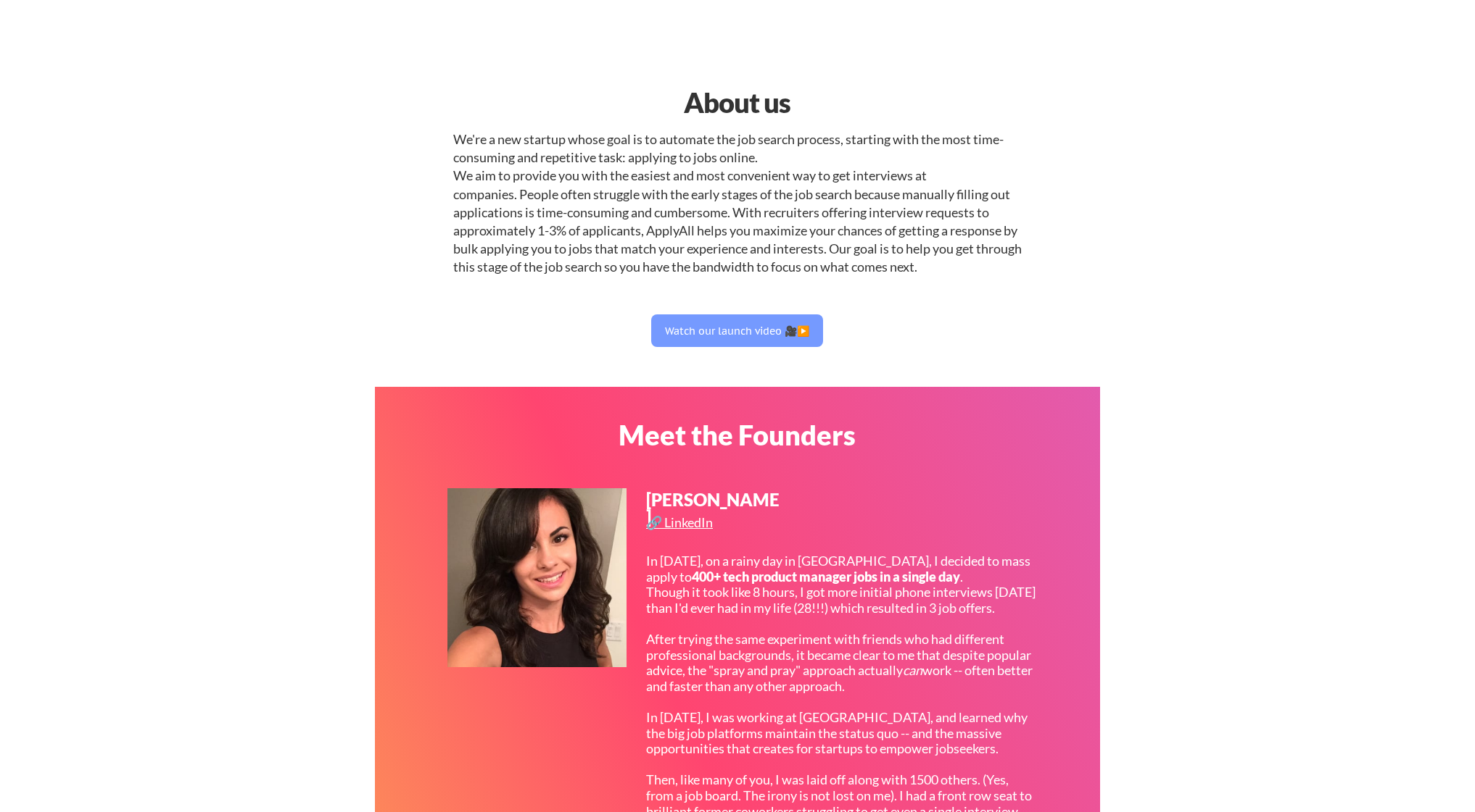
select select ""design""
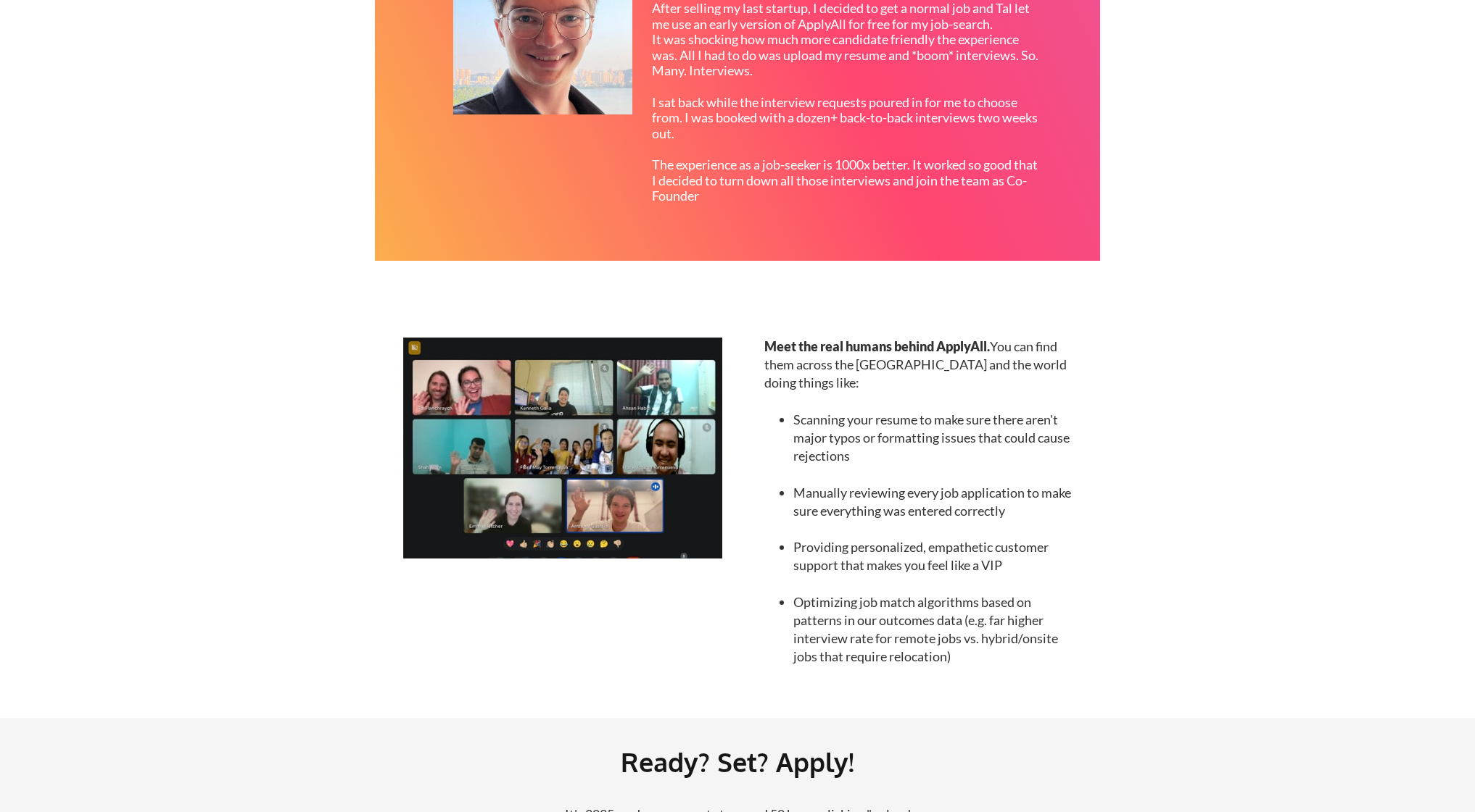
scroll to position [1037, 0]
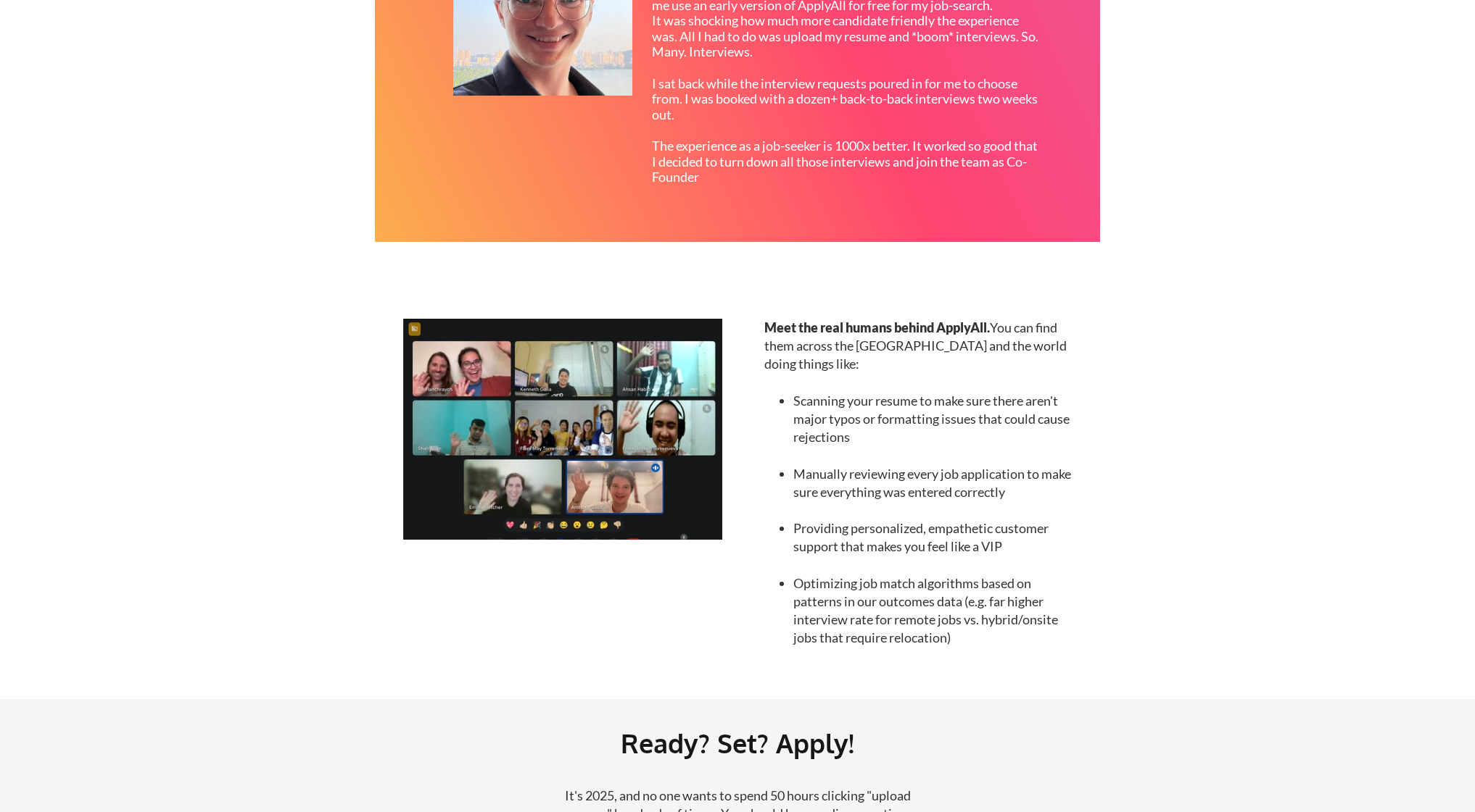
click at [661, 413] on img at bounding box center [562, 429] width 319 height 221
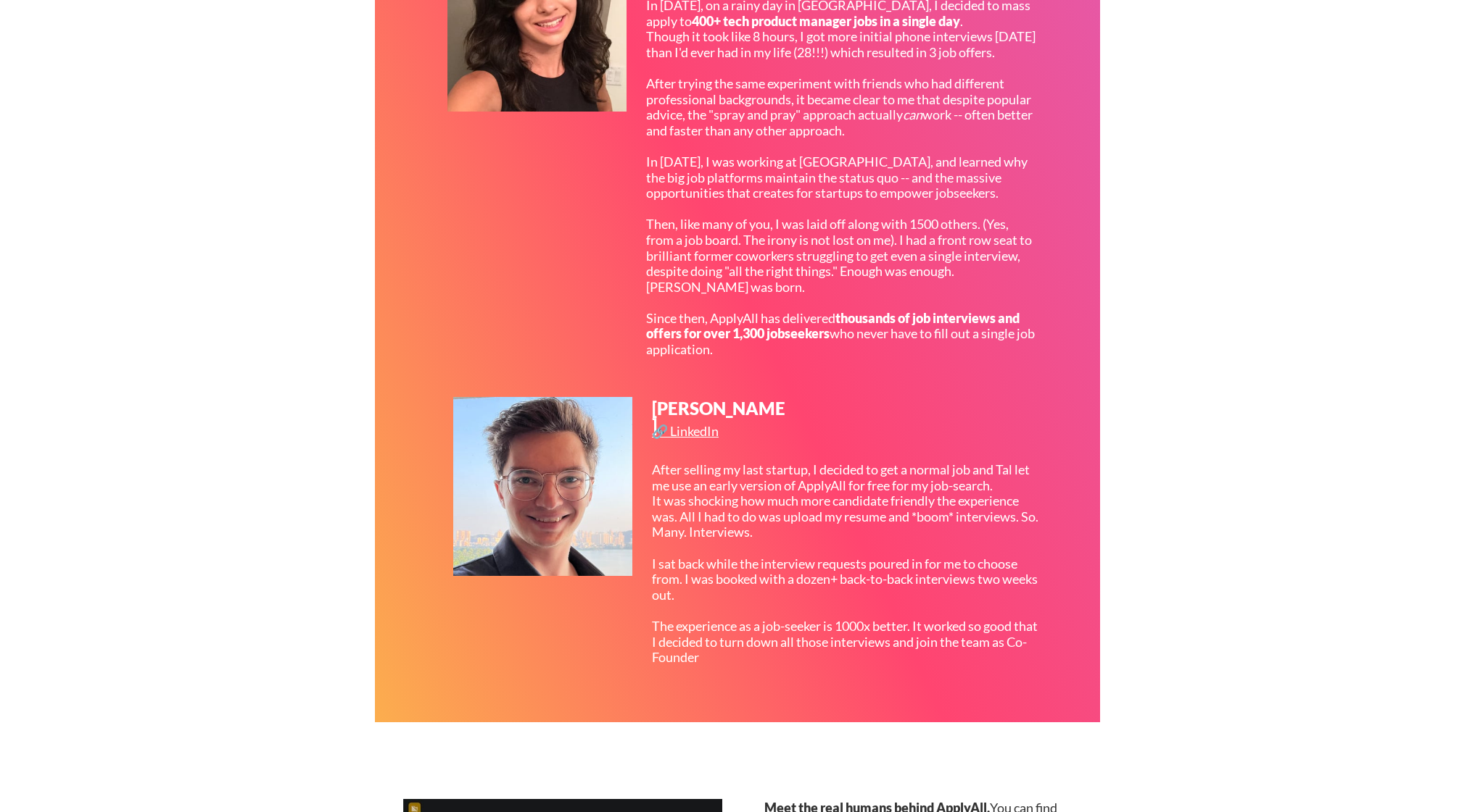
scroll to position [0, 0]
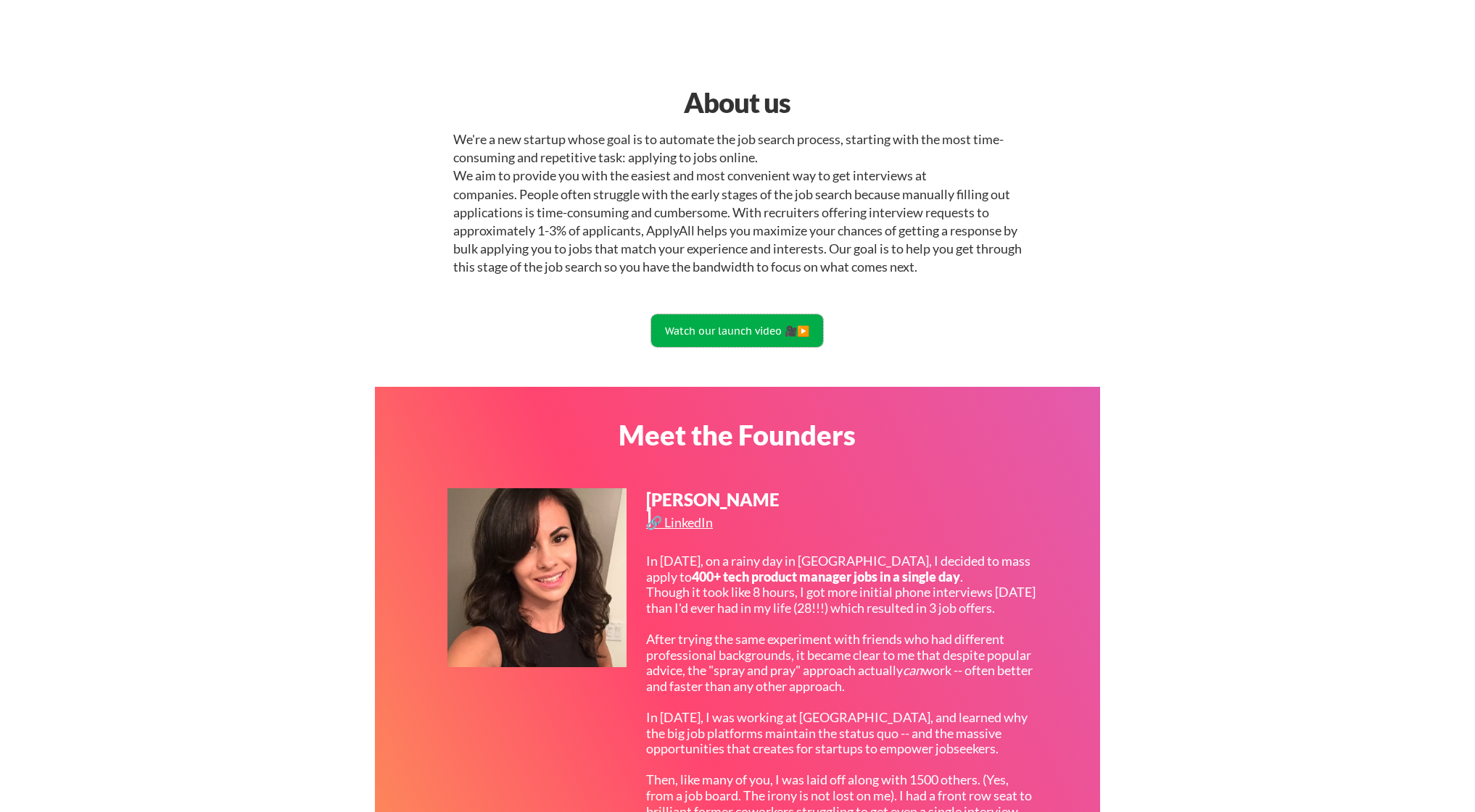
click at [743, 336] on button "Watch our launch video 🎥▶️" at bounding box center [737, 331] width 172 height 32
